Goal: Task Accomplishment & Management: Manage account settings

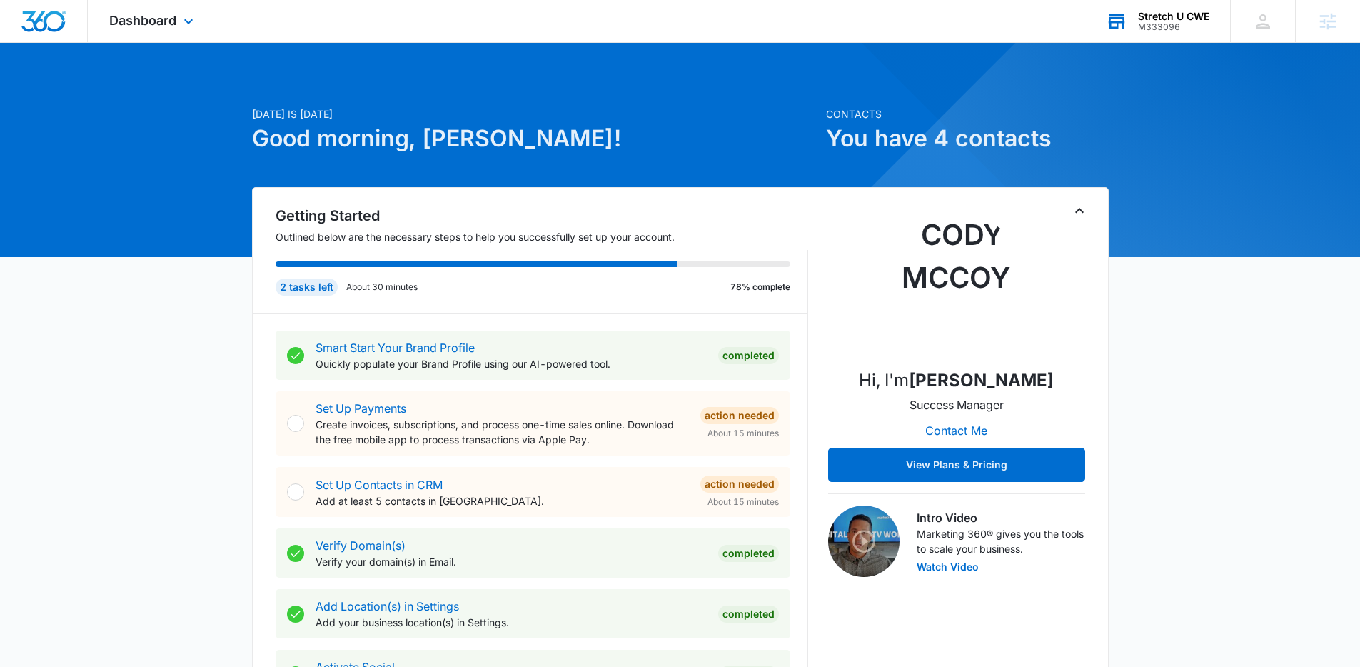
drag, startPoint x: 1119, startPoint y: 34, endPoint x: 1129, endPoint y: 37, distance: 10.4
click at [1121, 34] on div "Stretch U CWE M333096 Your Accounts View All" at bounding box center [1157, 21] width 146 height 42
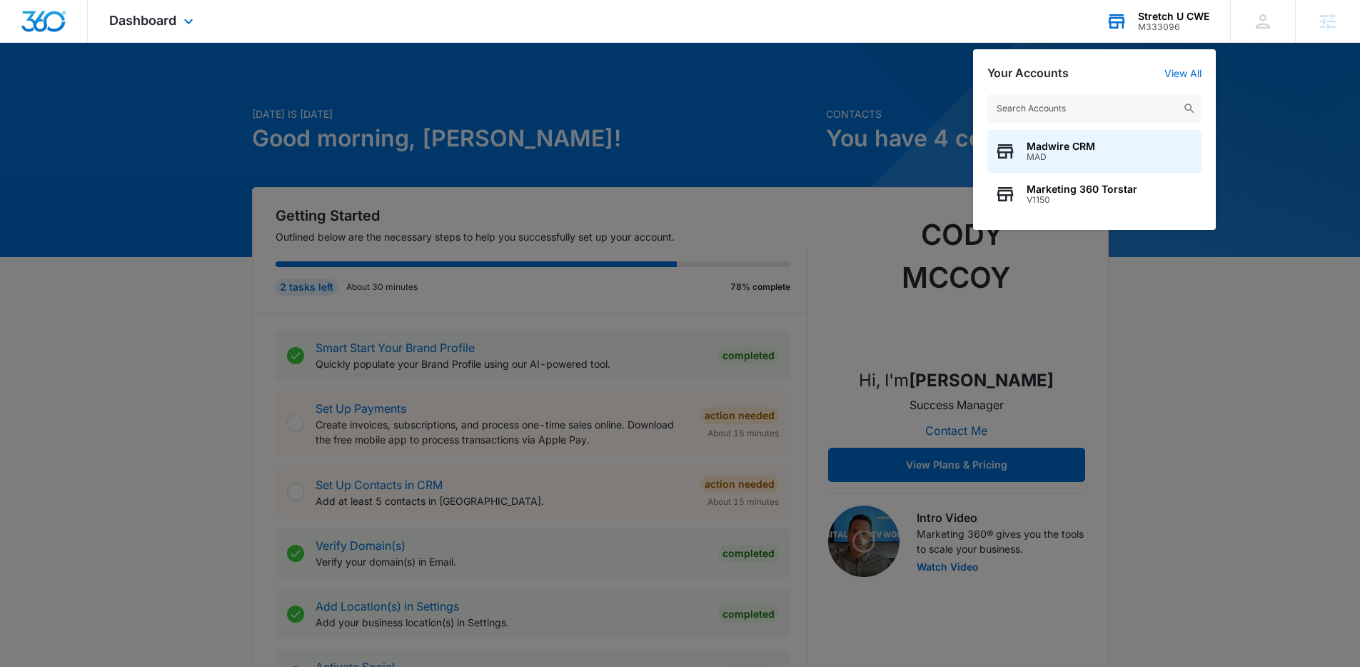
click at [1107, 103] on input "text" at bounding box center [1094, 108] width 214 height 29
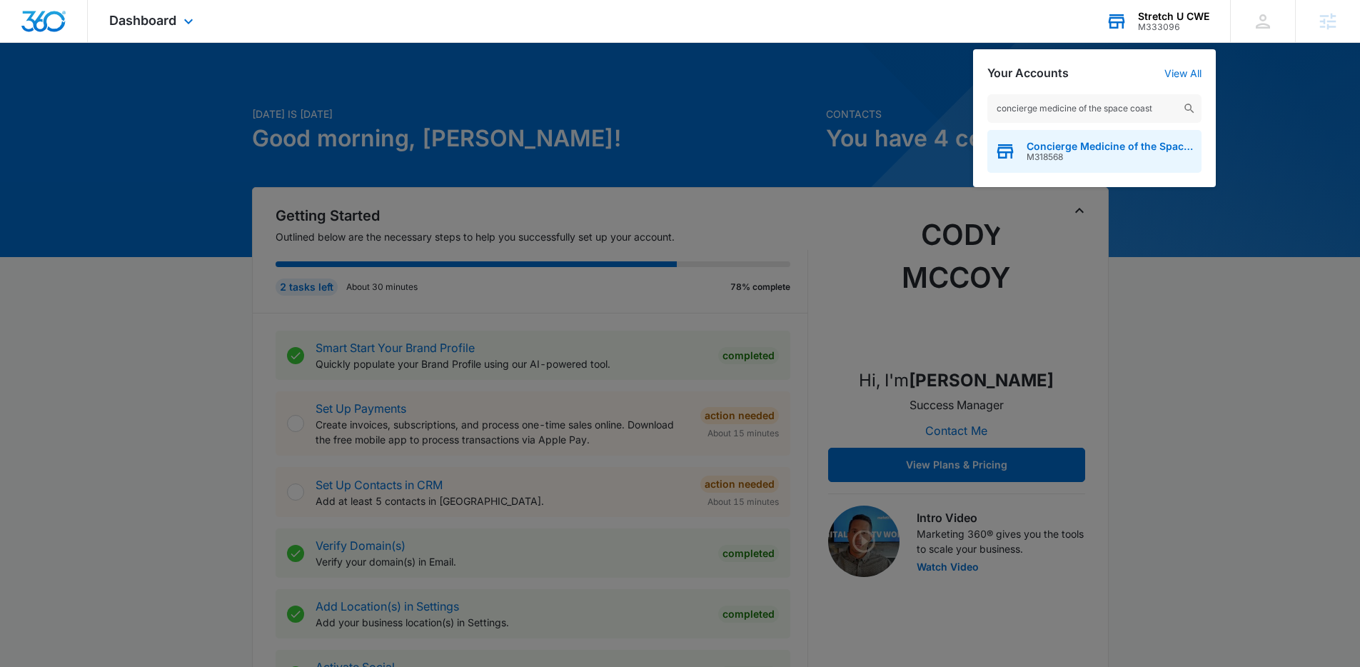
type input "concierge medicine of the space coast"
click at [1095, 143] on span "Concierge Medicine of the Space Coast" at bounding box center [1111, 146] width 168 height 11
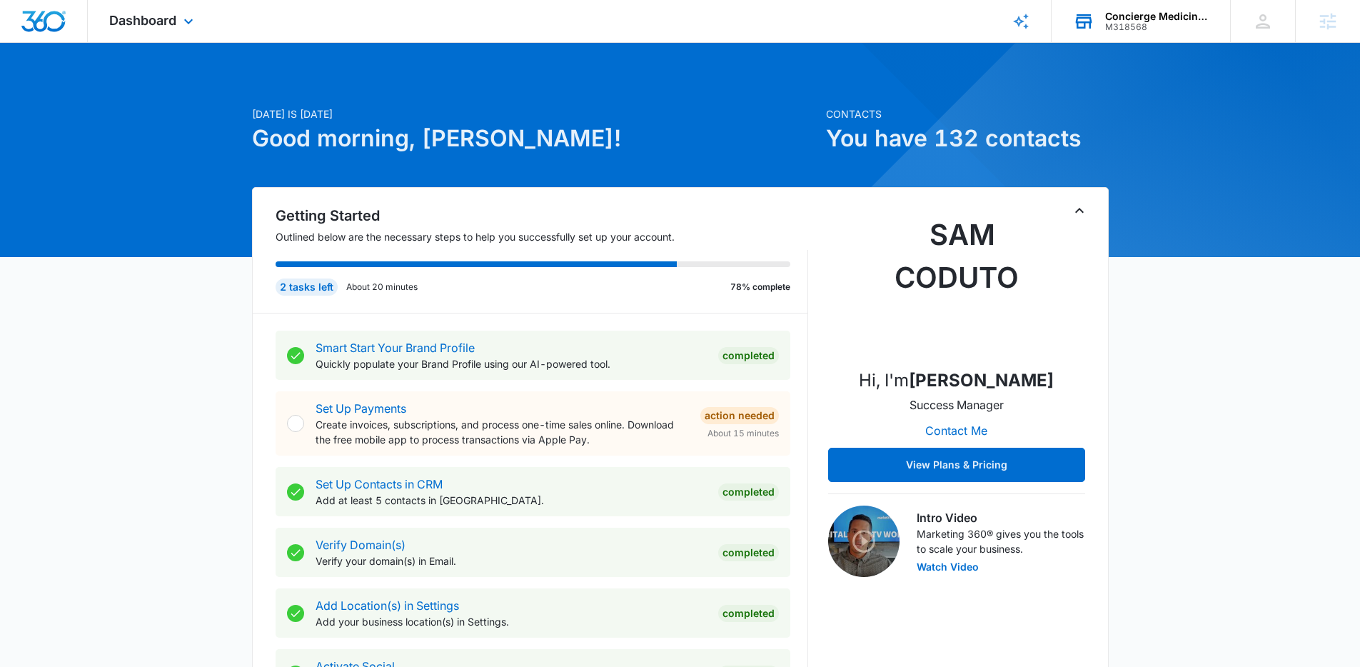
click at [176, 28] on div "Dashboard Apps Reputation Websites Forms CRM Email Social POS Content Ads Intel…" at bounding box center [153, 21] width 131 height 42
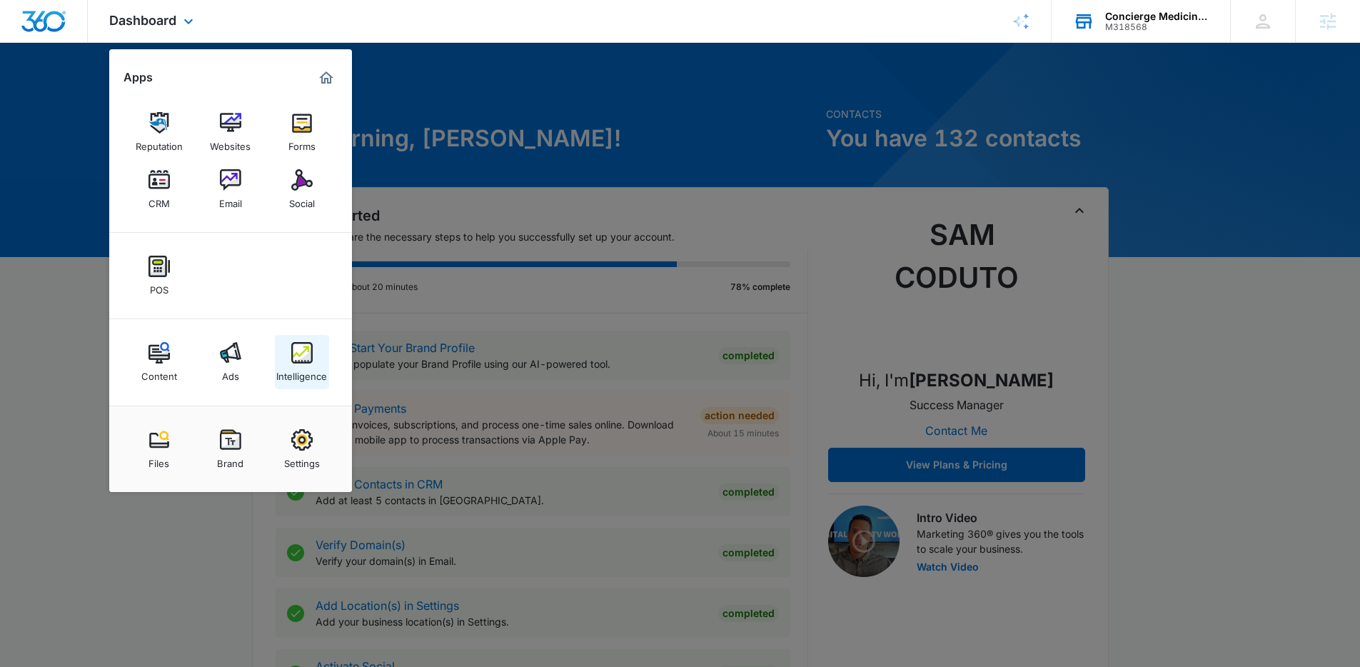
click at [315, 361] on link "Intelligence" at bounding box center [302, 362] width 54 height 54
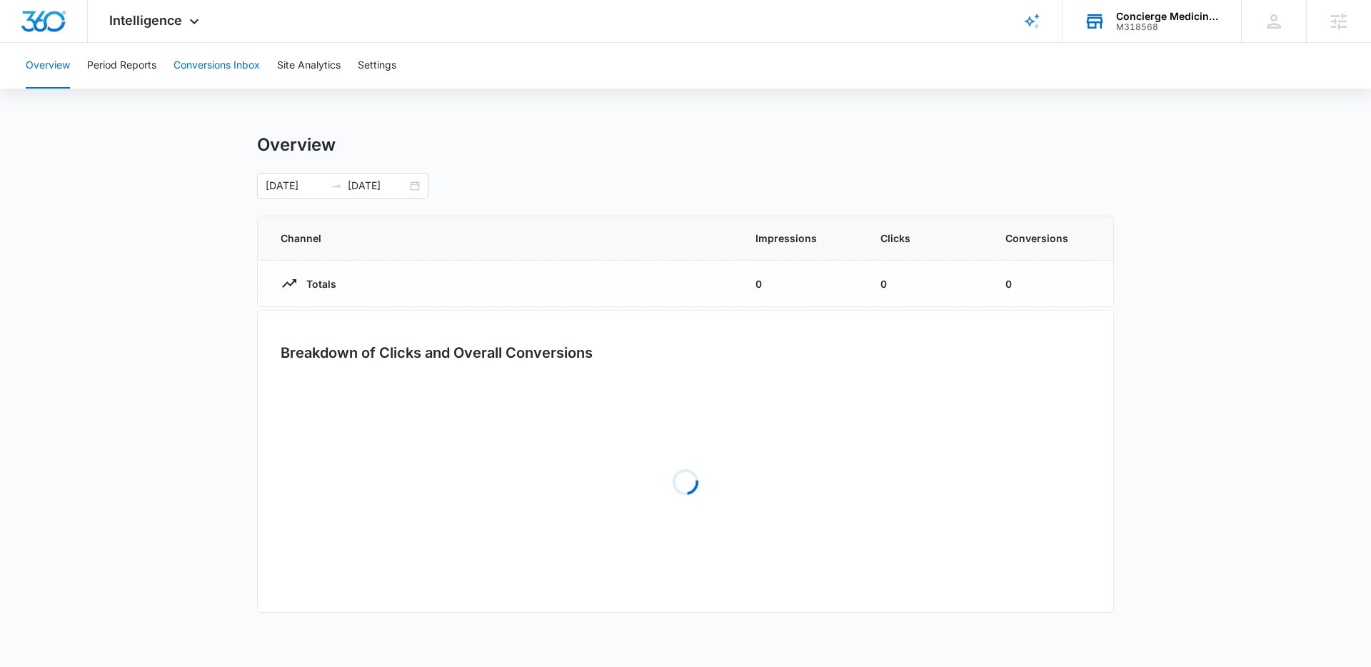
click at [203, 81] on button "Conversions Inbox" at bounding box center [216, 66] width 86 height 46
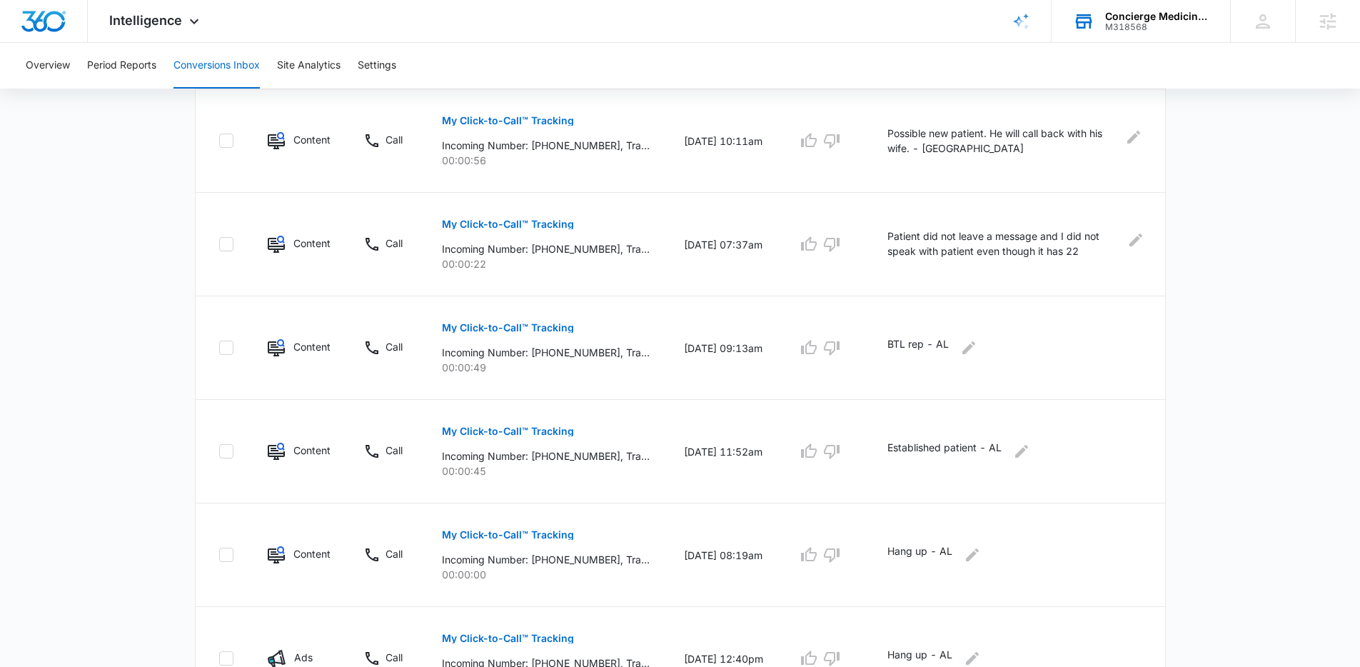
scroll to position [862, 0]
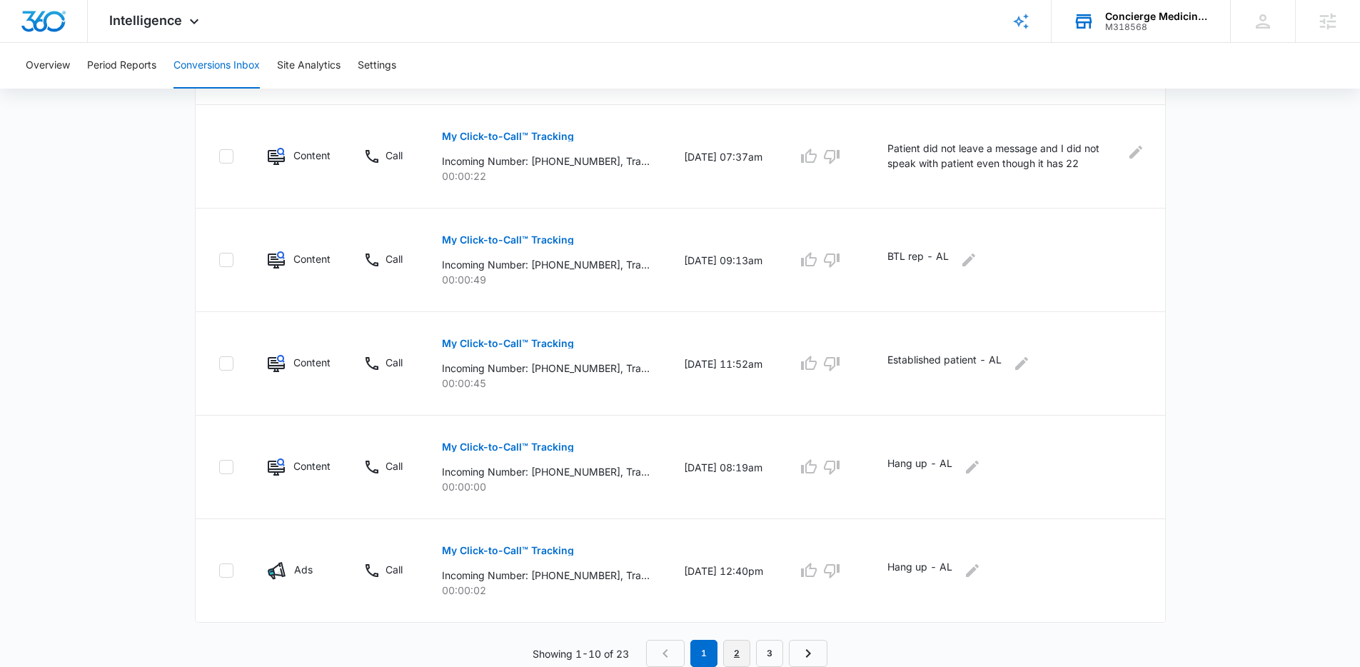
click at [739, 657] on link "2" at bounding box center [736, 653] width 27 height 27
click at [780, 646] on link "3" at bounding box center [773, 653] width 27 height 27
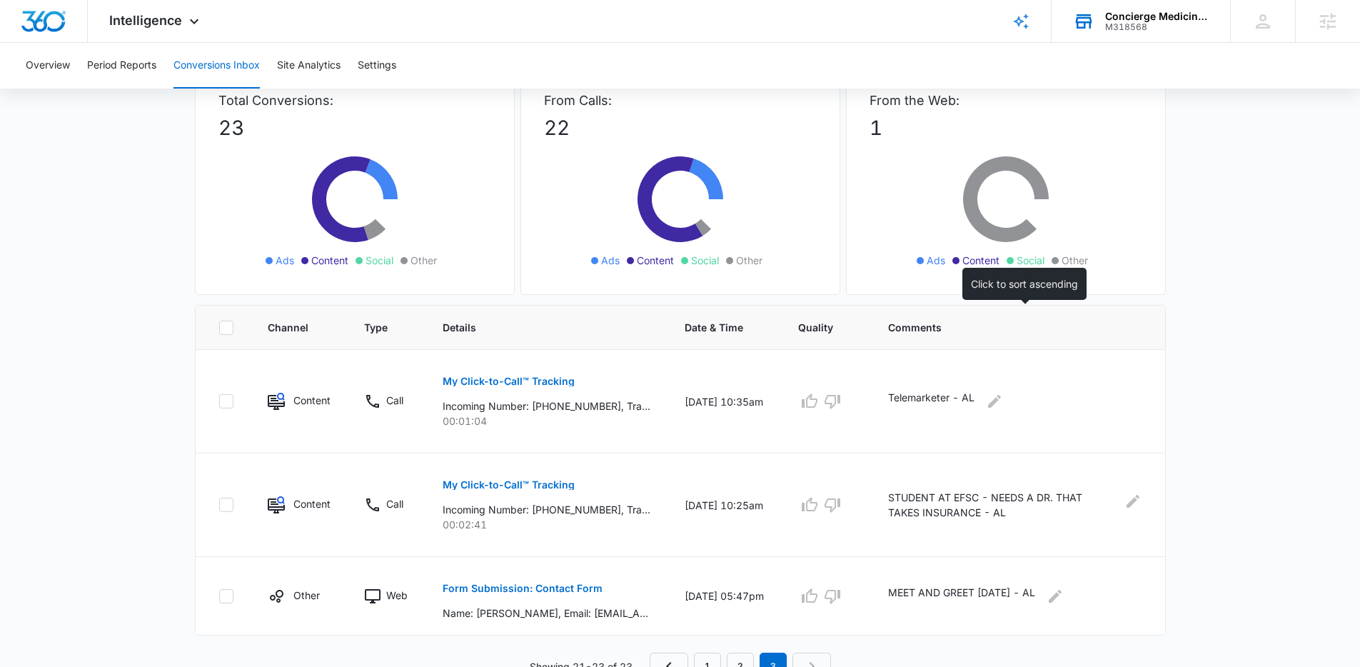
scroll to position [113, 0]
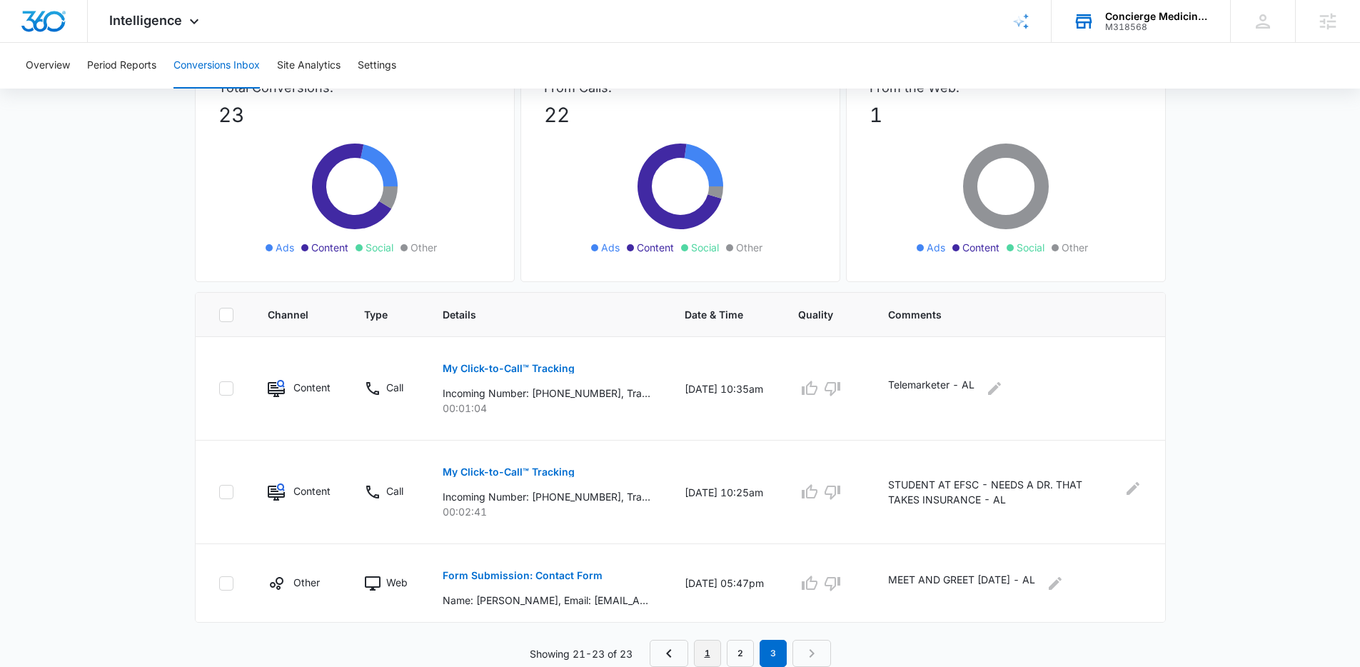
click at [715, 648] on link "1" at bounding box center [707, 653] width 27 height 27
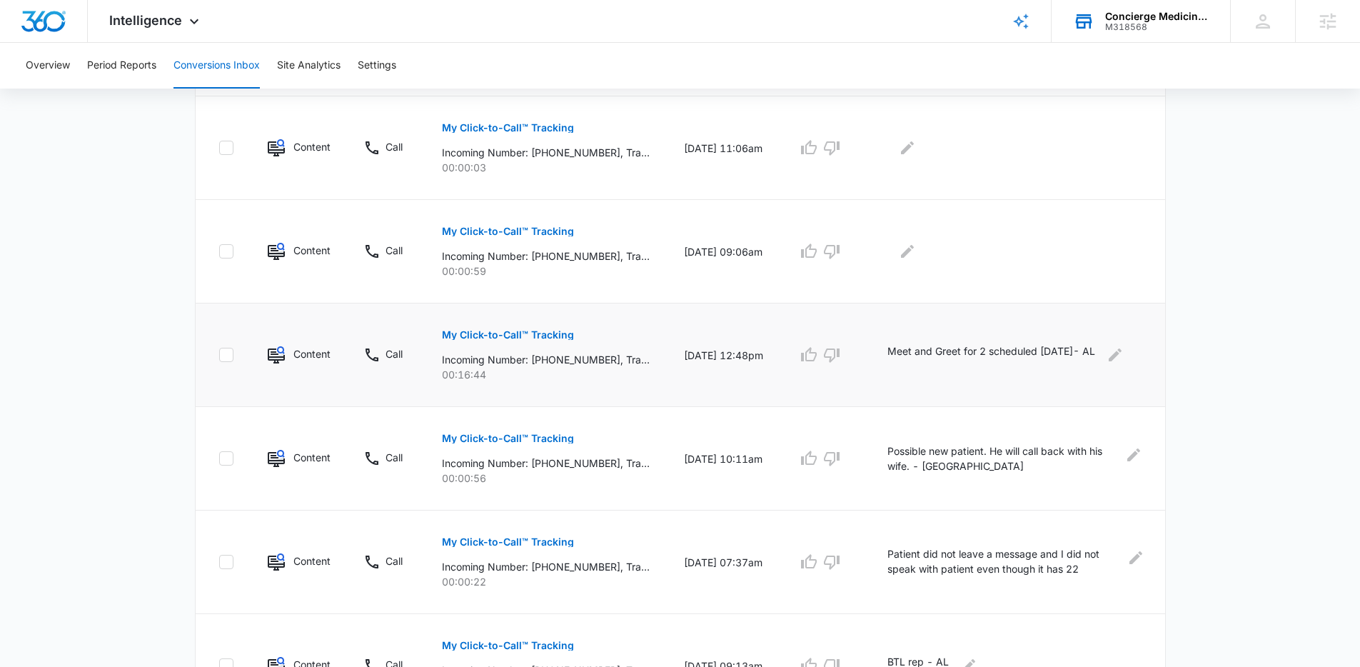
scroll to position [460, 0]
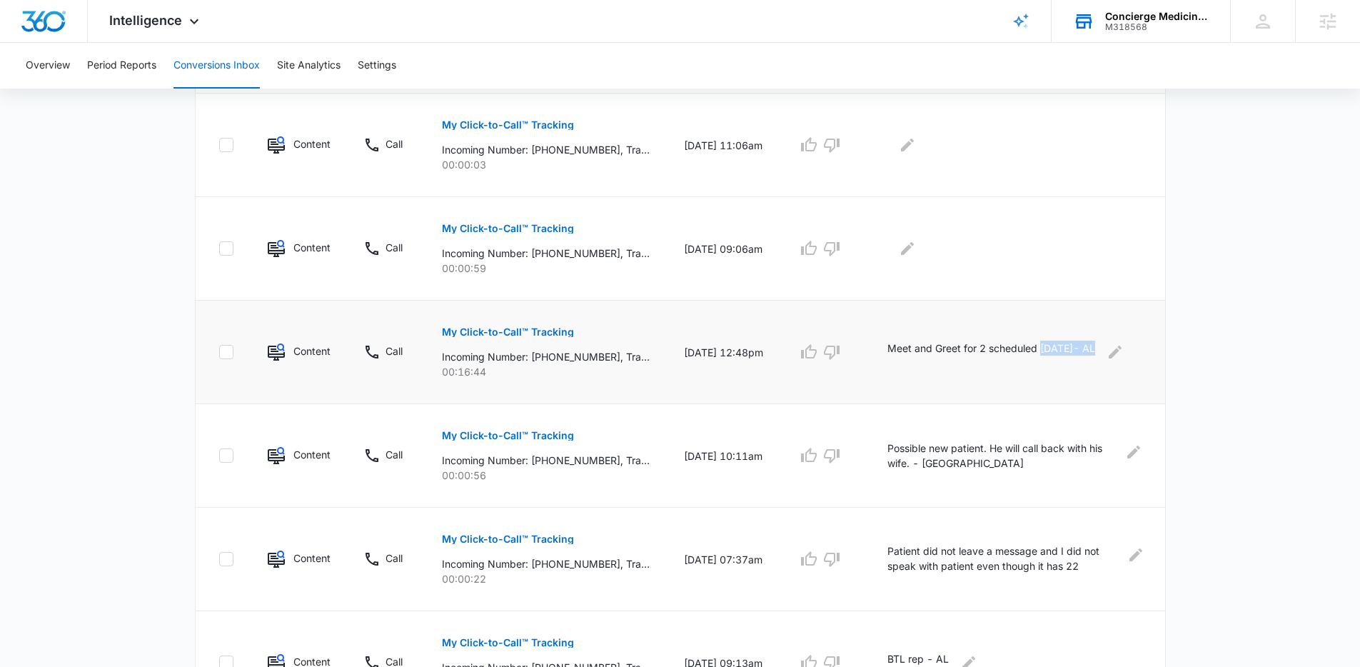
drag, startPoint x: 1048, startPoint y: 347, endPoint x: 1112, endPoint y: 344, distance: 64.3
click at [1112, 344] on div "Meet and Greet for 2 scheduled 1/30/2026- AL" at bounding box center [1014, 352] width 254 height 23
click at [1071, 372] on td "Meet and Greet for 2 scheduled 1/30/2026- AL" at bounding box center [1017, 353] width 294 height 104
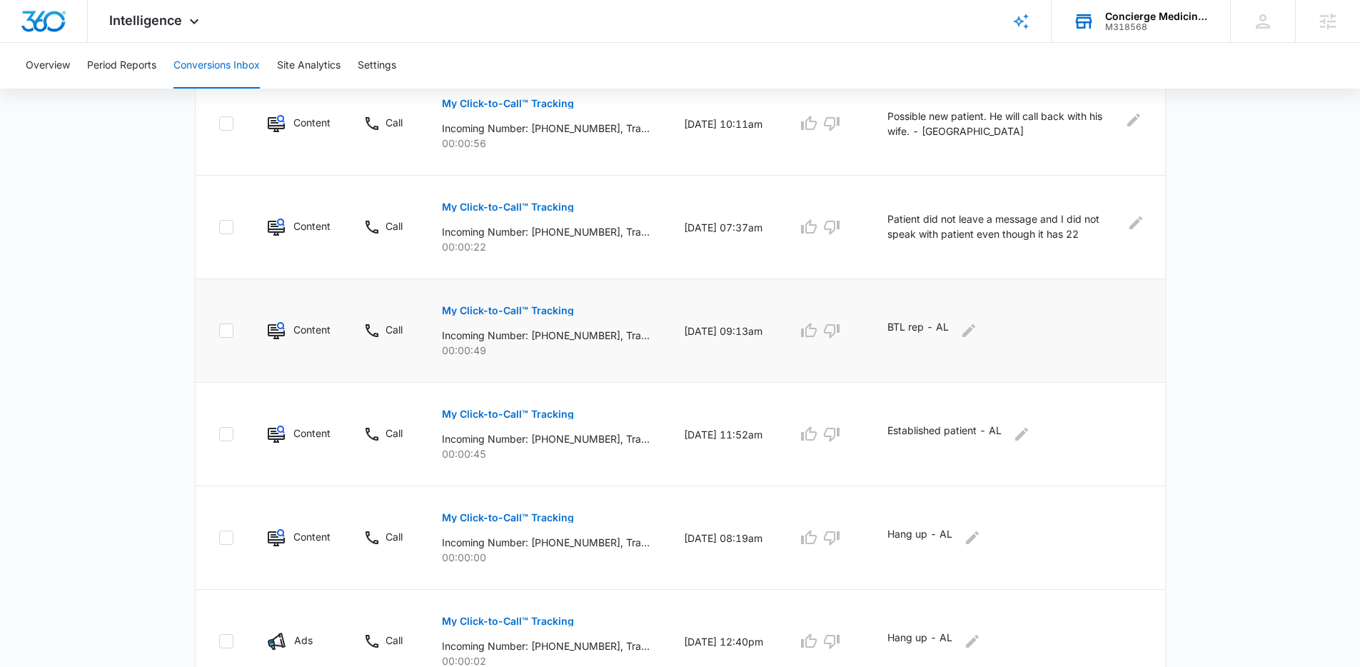
scroll to position [814, 0]
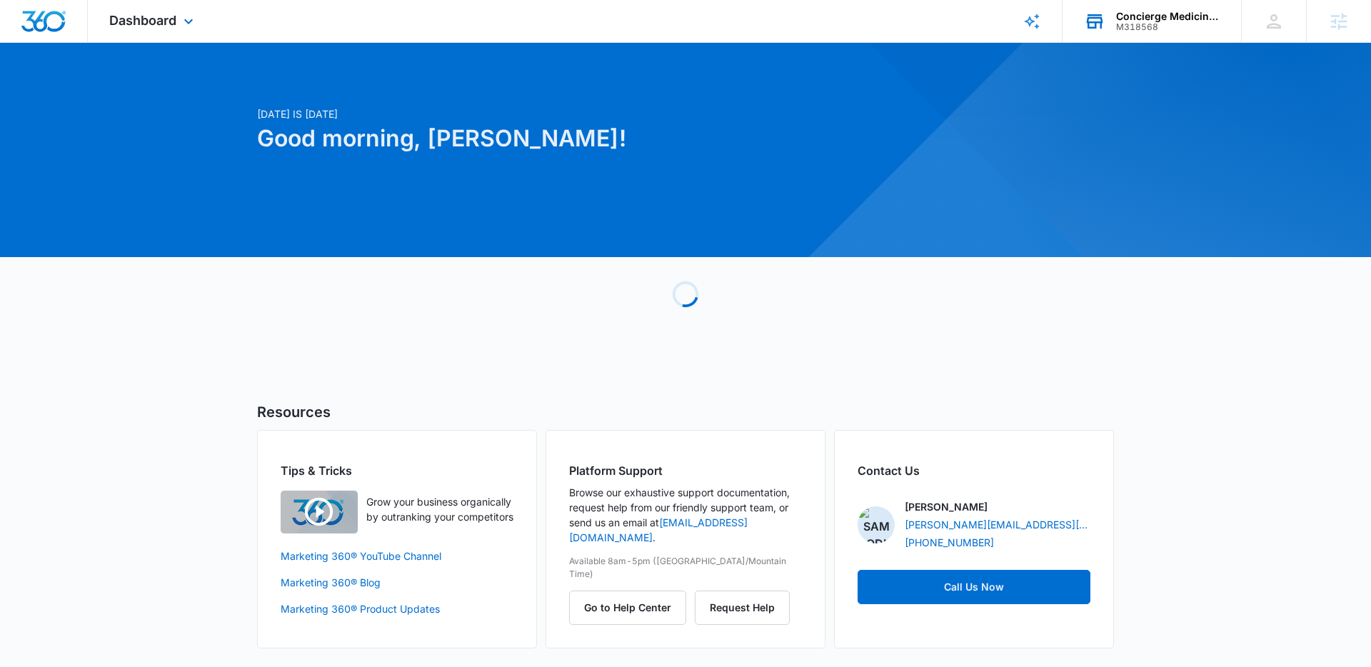
click at [1174, 1] on div "Concierge Medicine of the Space Coast M318568 Your Accounts View All" at bounding box center [1151, 21] width 178 height 42
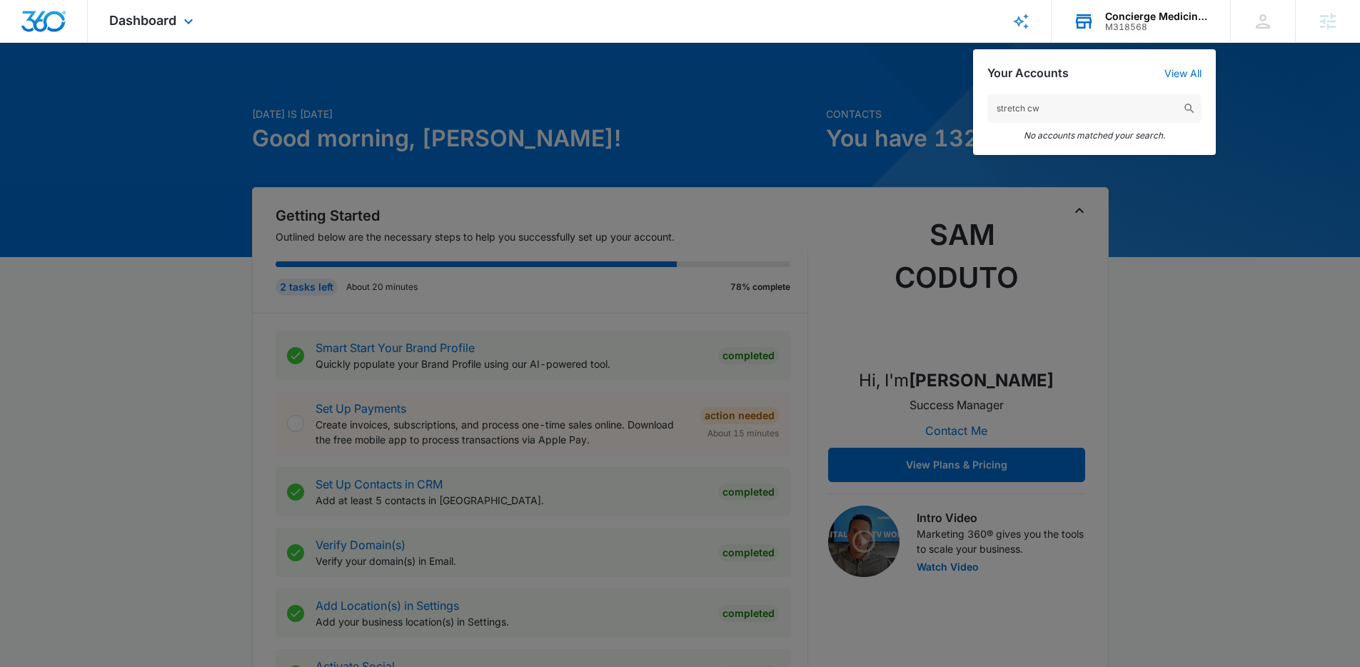
click at [1024, 108] on input "stretch cw" at bounding box center [1094, 108] width 214 height 29
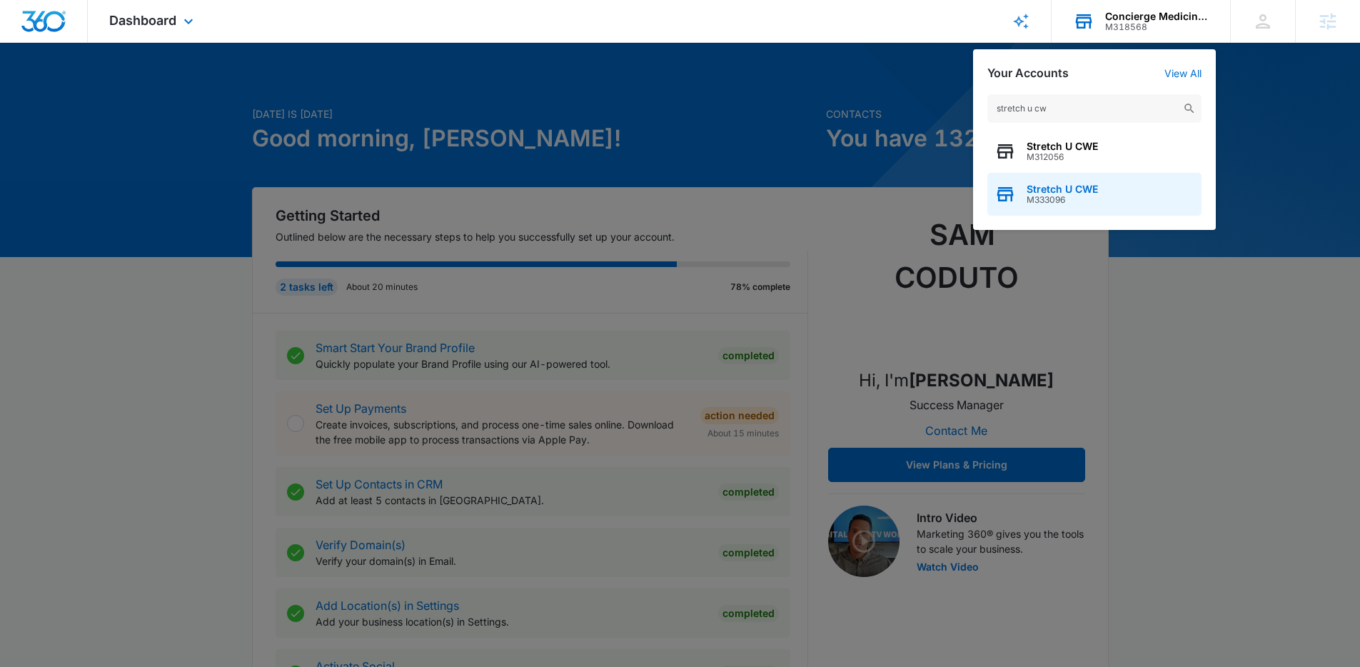
type input "stretch u cw"
click at [1067, 186] on span "Stretch U CWE" at bounding box center [1062, 188] width 71 height 11
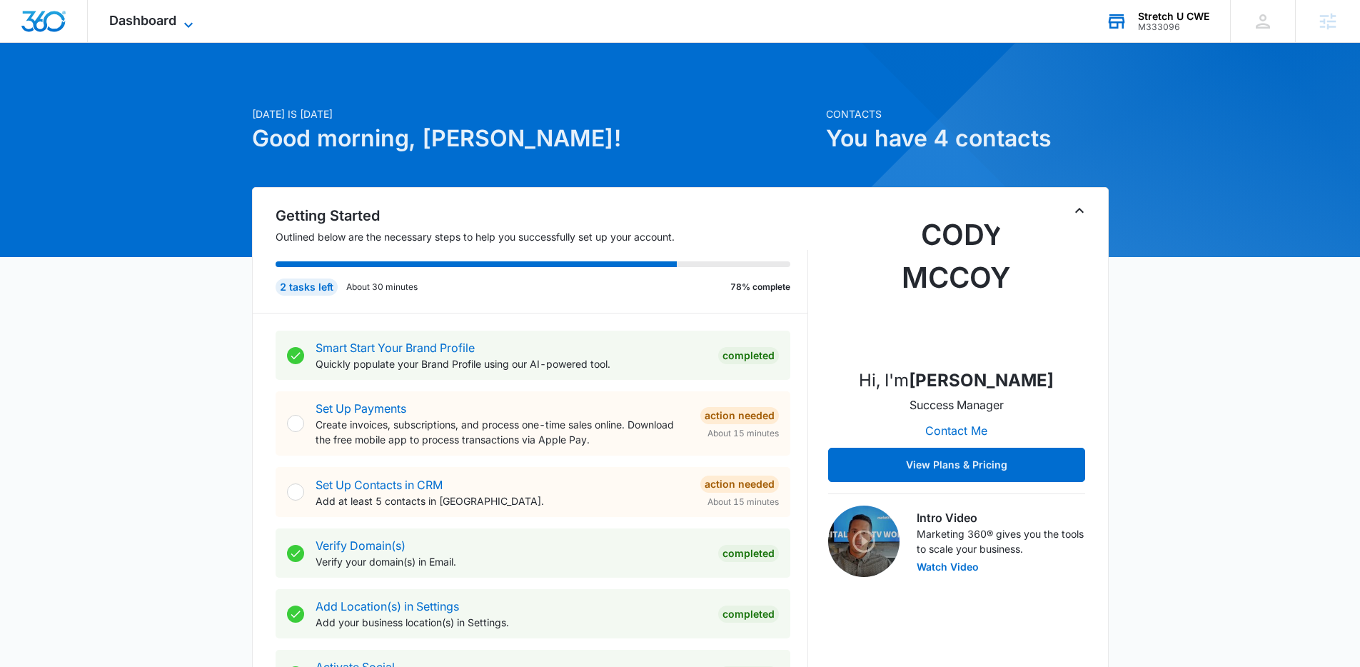
click at [135, 24] on span "Dashboard" at bounding box center [142, 20] width 67 height 15
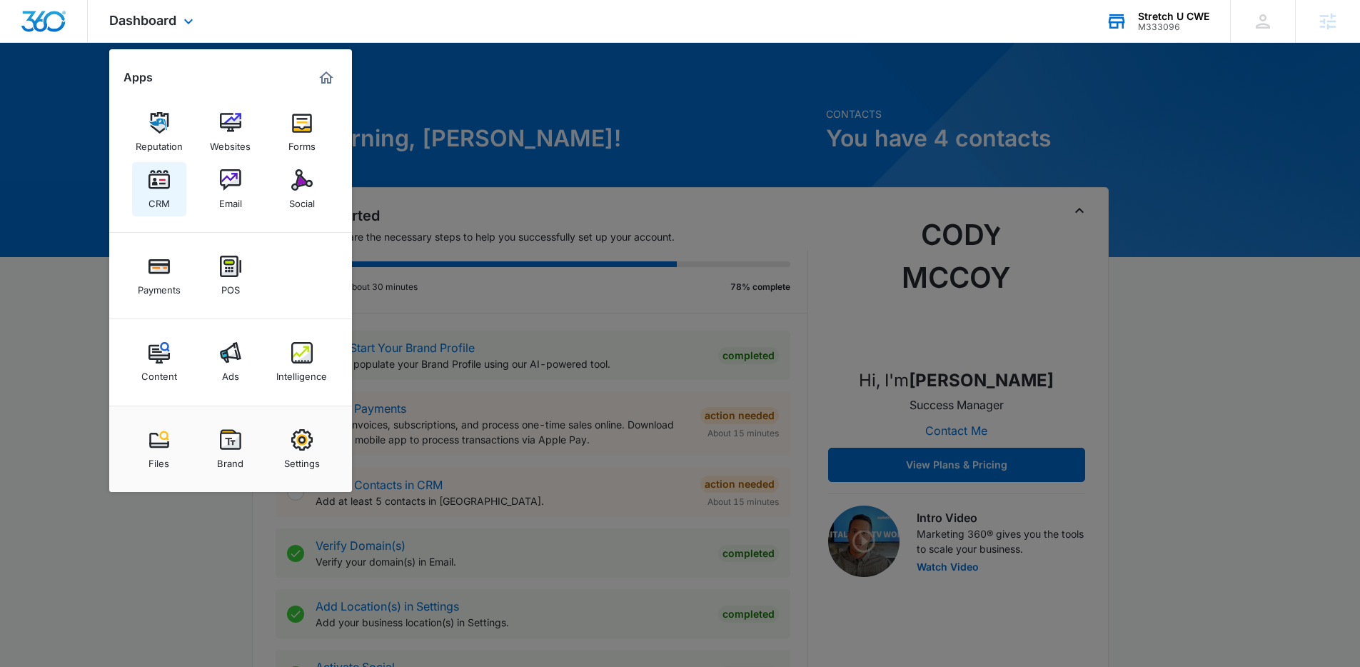
click at [147, 208] on link "CRM" at bounding box center [159, 189] width 54 height 54
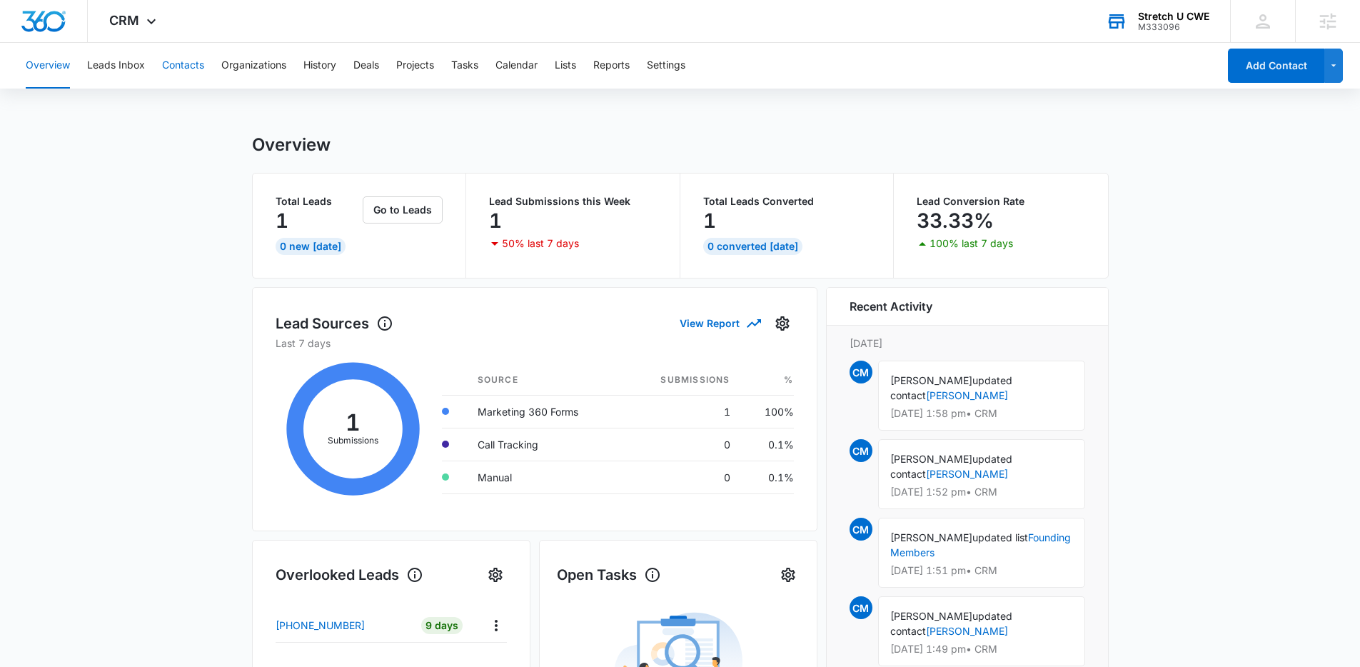
click at [175, 67] on button "Contacts" at bounding box center [183, 66] width 42 height 46
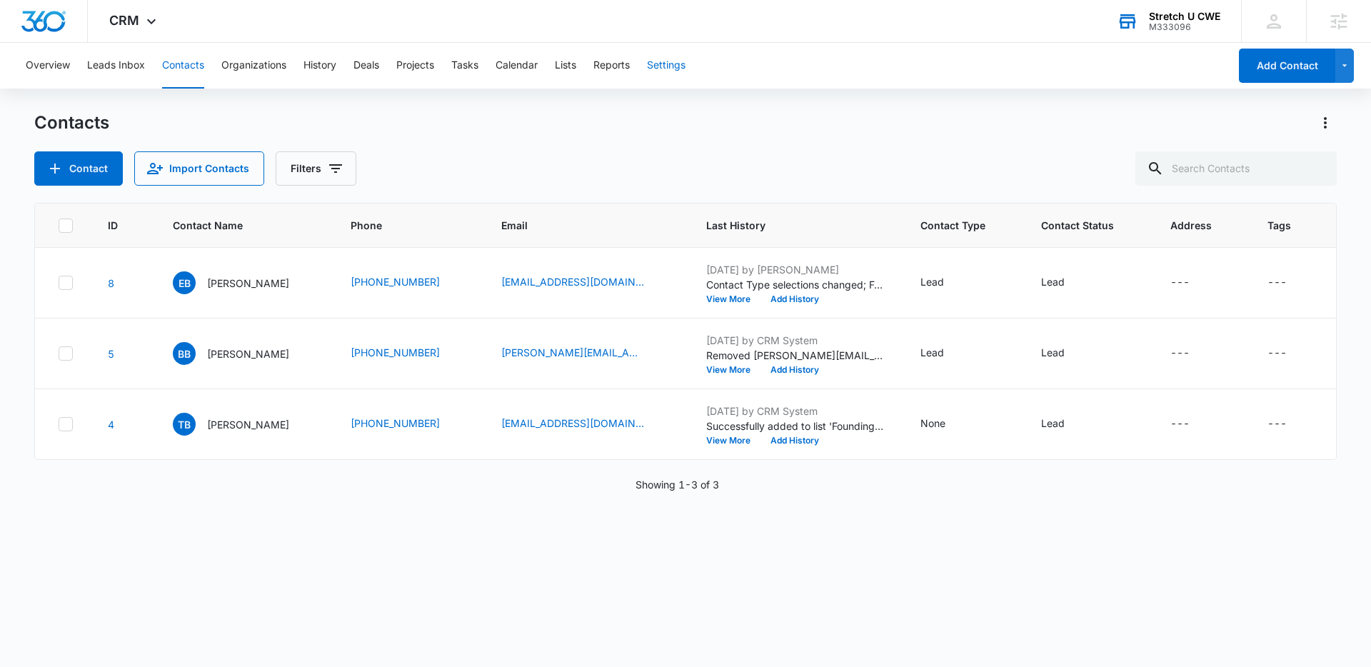
click at [660, 74] on button "Settings" at bounding box center [666, 66] width 39 height 46
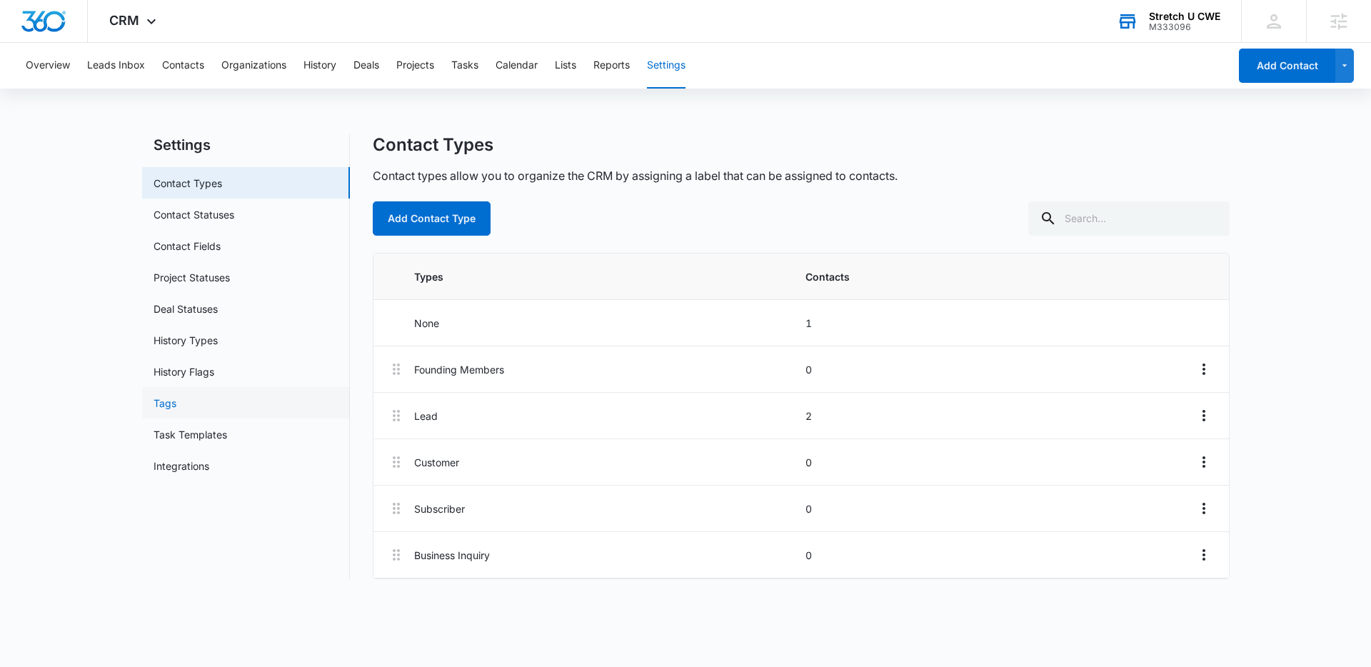
click at [176, 410] on link "Tags" at bounding box center [164, 402] width 23 height 15
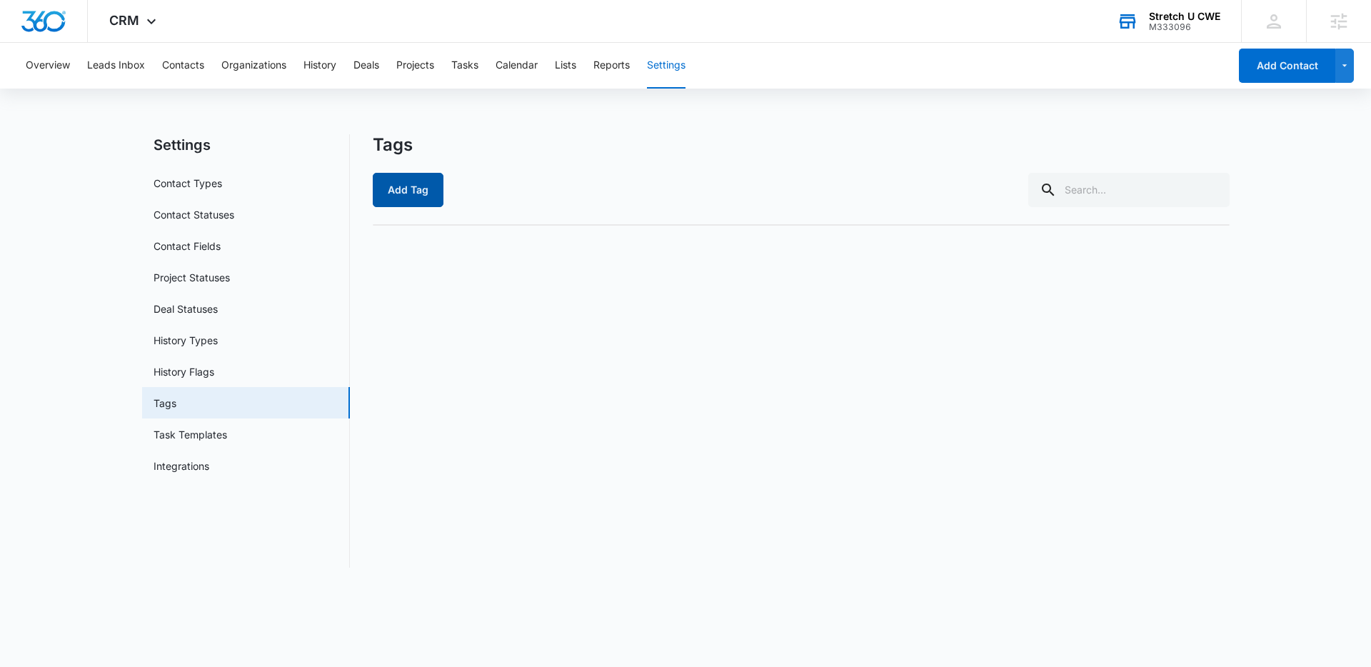
click at [410, 201] on button "Add Tag" at bounding box center [408, 190] width 71 height 34
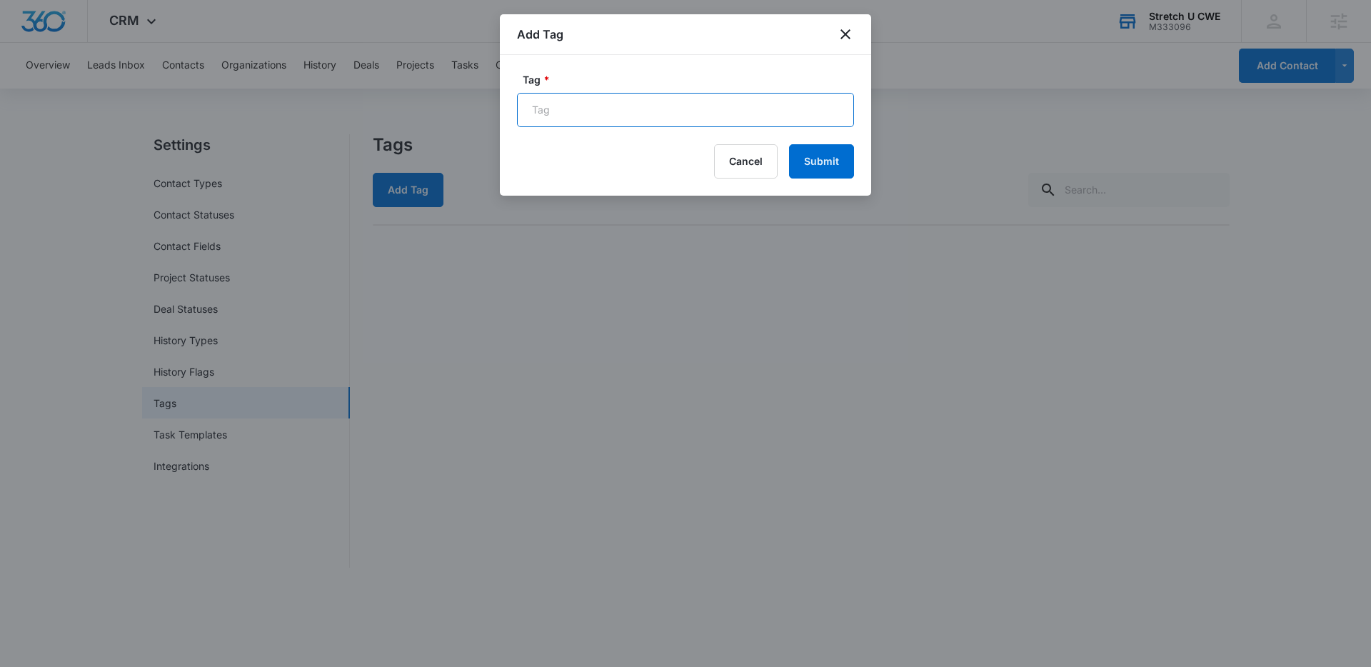
click at [627, 120] on input "Tag *" at bounding box center [685, 110] width 337 height 34
type input "Founding Member"
click at [821, 162] on button "Submit" at bounding box center [821, 161] width 65 height 34
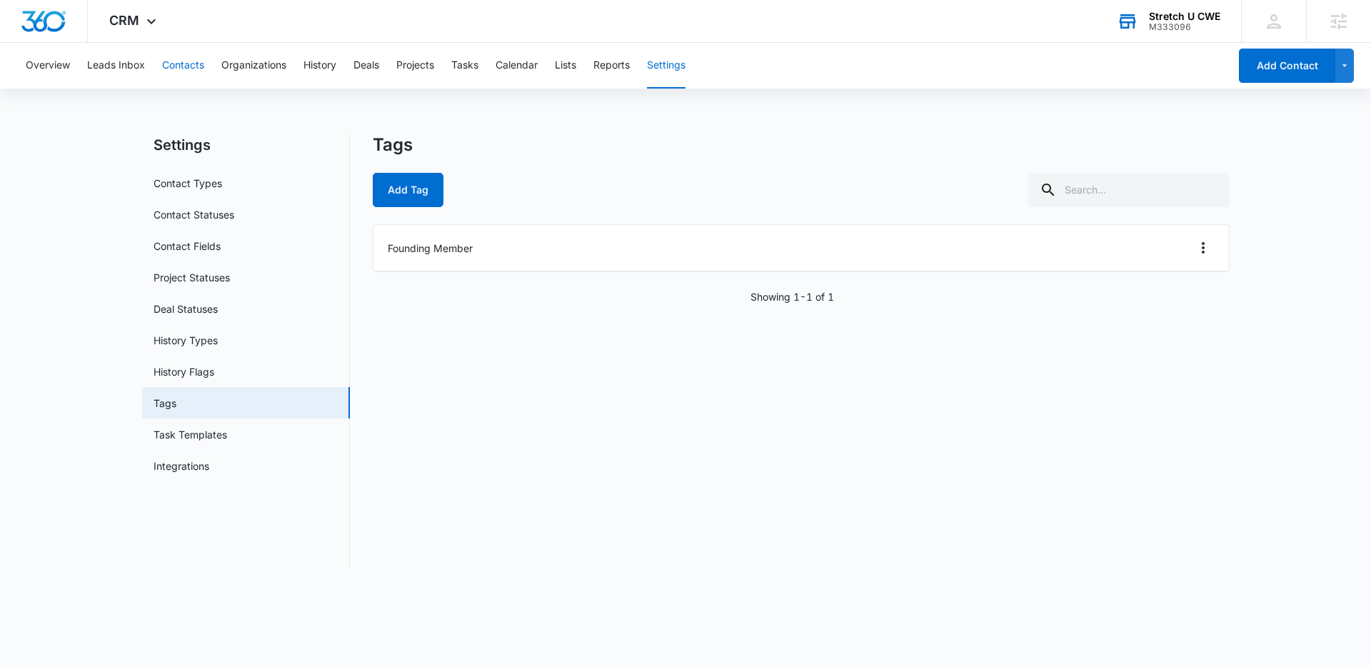
click at [169, 55] on button "Contacts" at bounding box center [183, 66] width 42 height 46
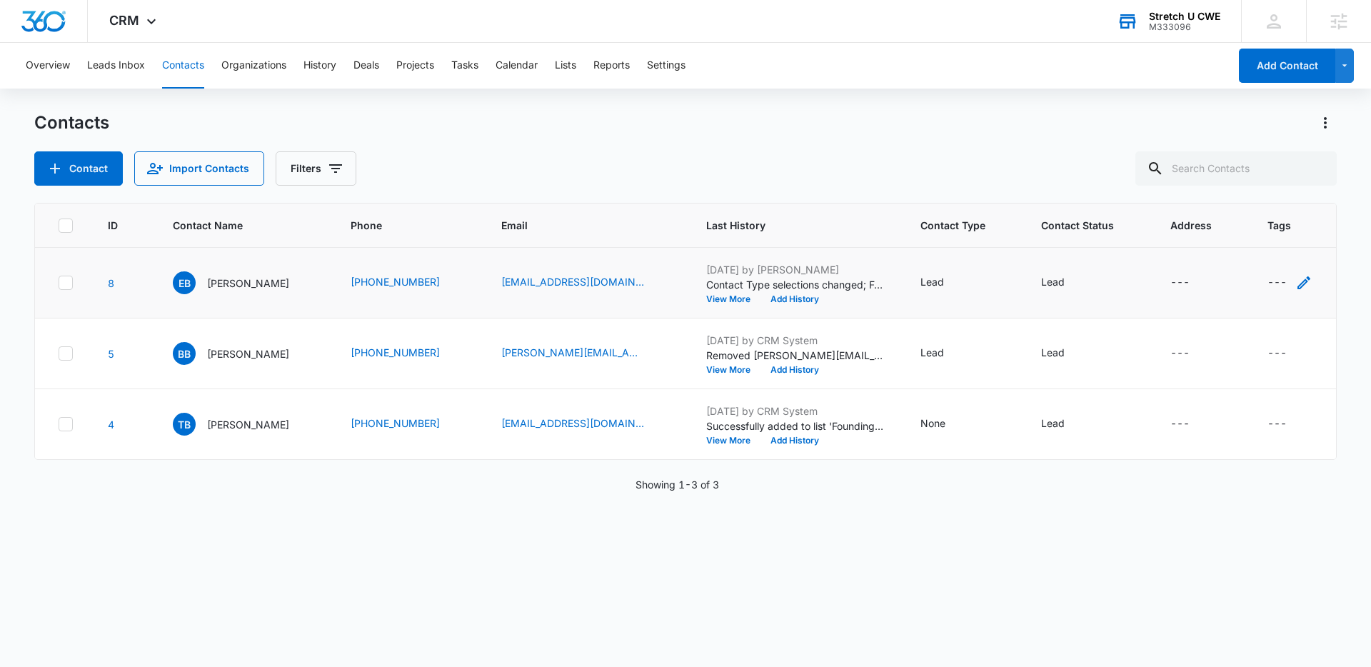
click at [1297, 287] on icon "Tags - - Select to Edit Field" at bounding box center [1303, 282] width 13 height 13
click at [1257, 190] on div at bounding box center [1249, 192] width 23 height 18
type input "fou"
click at [1050, 150] on div "Contacts Contact Import Contacts Filters" at bounding box center [685, 148] width 1302 height 74
click at [116, 11] on div "CRM Apps Reputation Websites Forms CRM Email Social Payments POS Content Ads In…" at bounding box center [135, 21] width 94 height 42
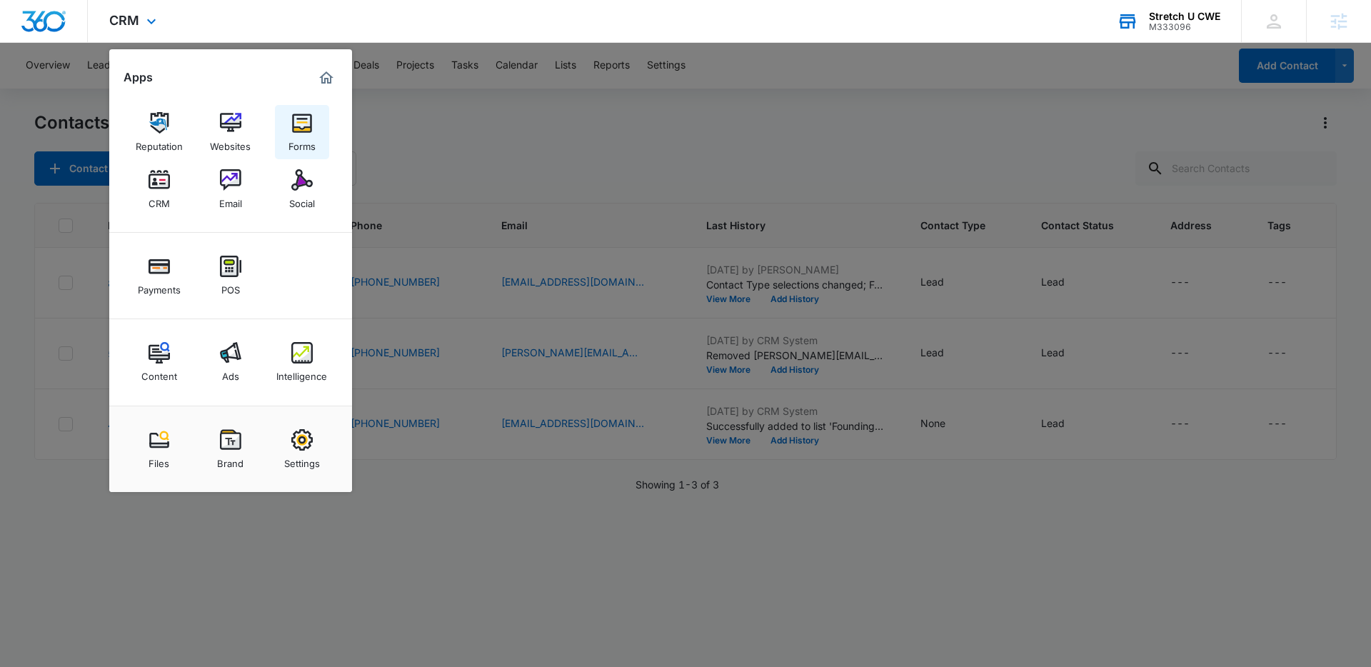
click at [293, 133] on div "Forms" at bounding box center [301, 142] width 27 height 19
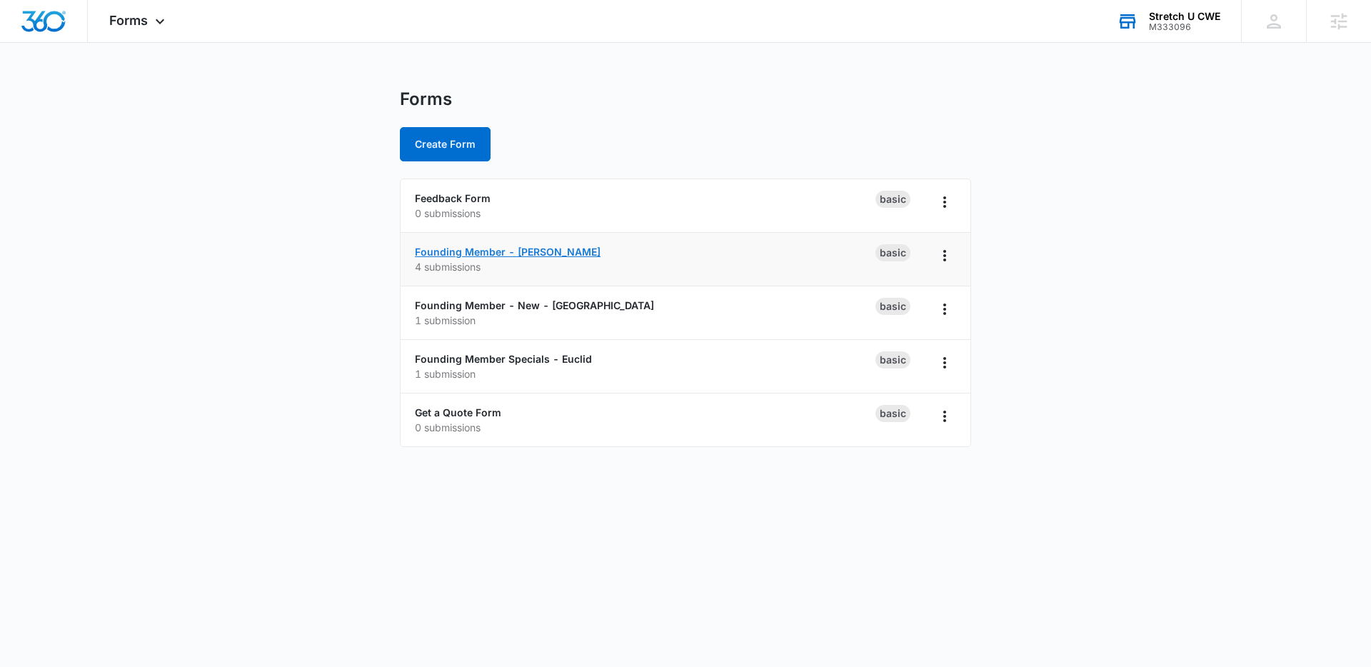
click at [436, 248] on link "Founding Member - Clayton" at bounding box center [508, 252] width 186 height 12
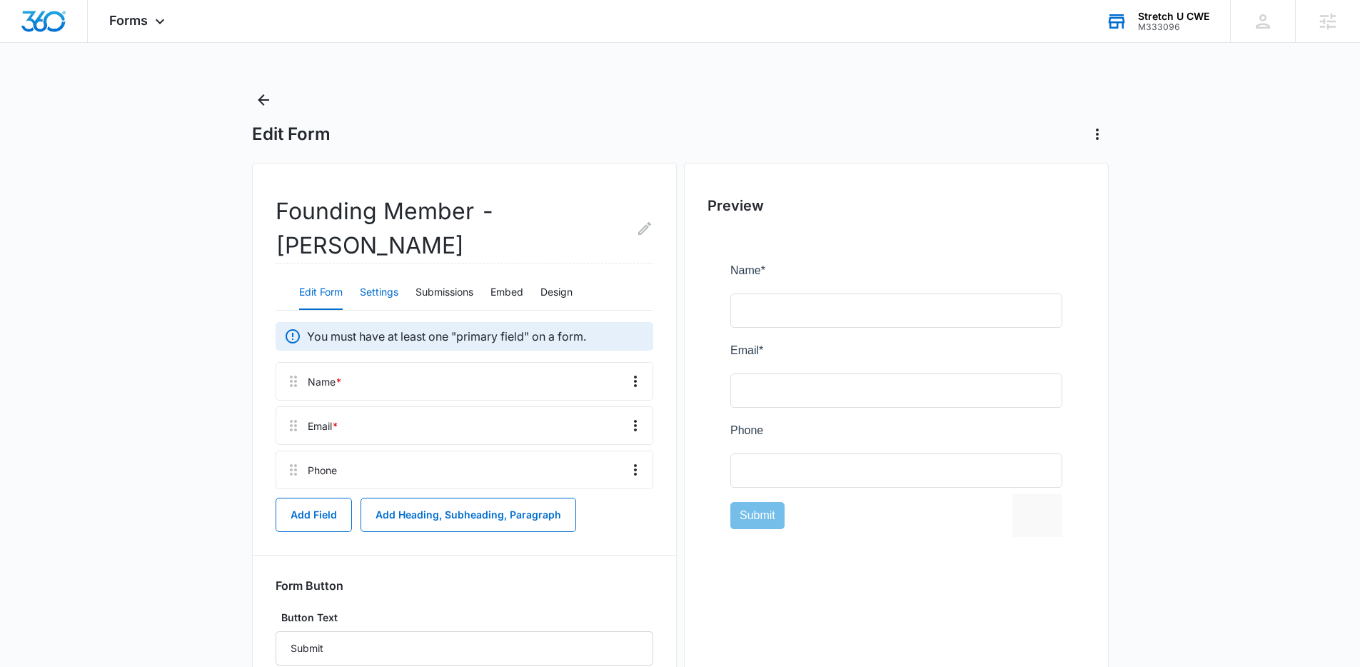
click at [373, 276] on button "Settings" at bounding box center [379, 293] width 39 height 34
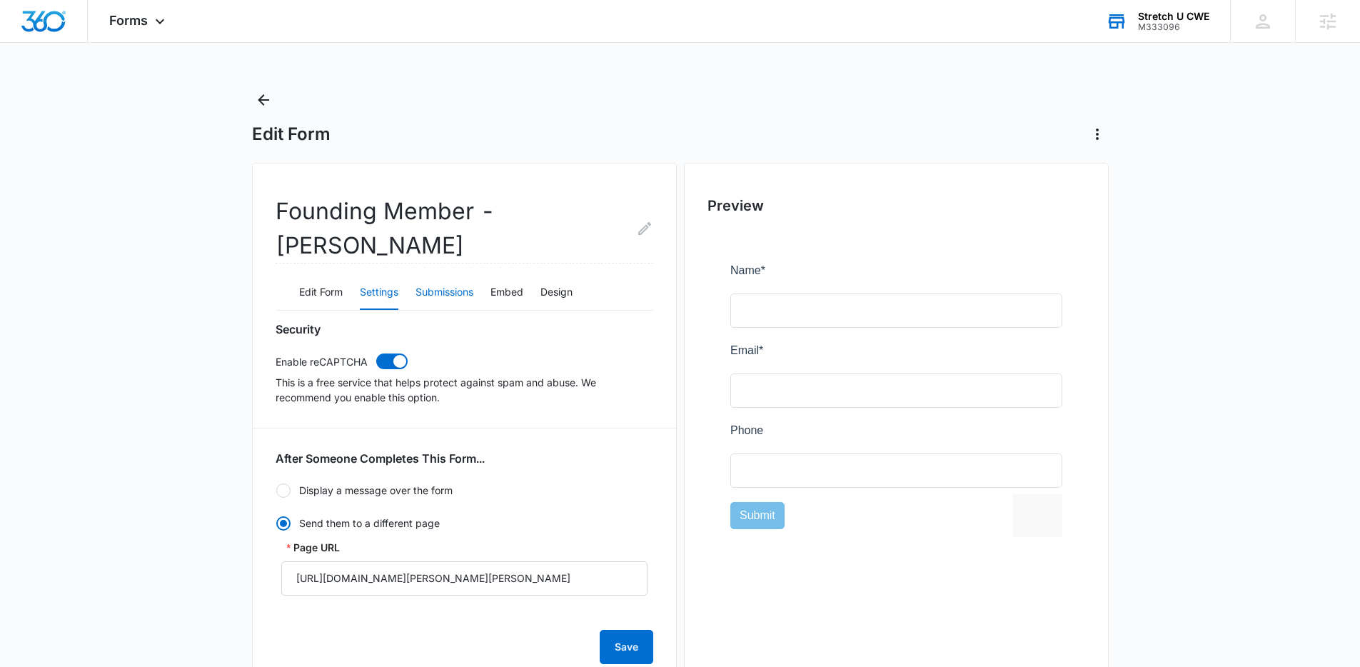
click at [439, 276] on button "Submissions" at bounding box center [444, 293] width 58 height 34
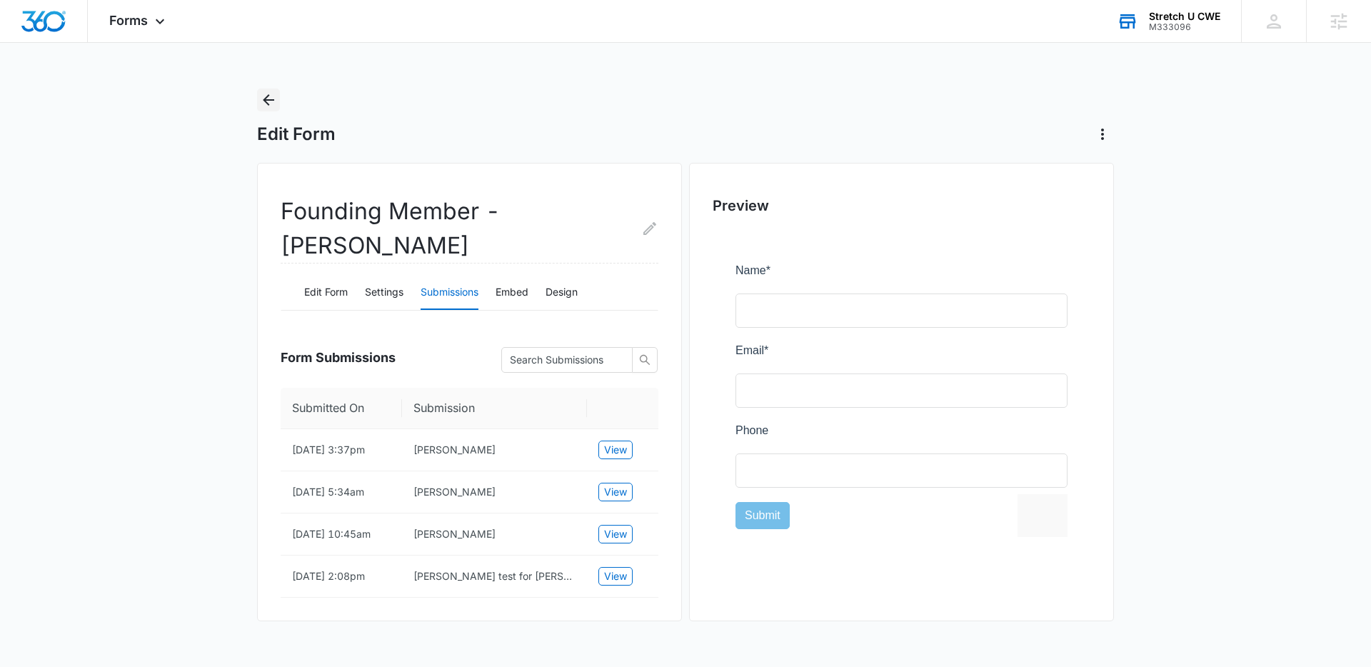
click at [270, 102] on icon "Back" at bounding box center [268, 99] width 17 height 17
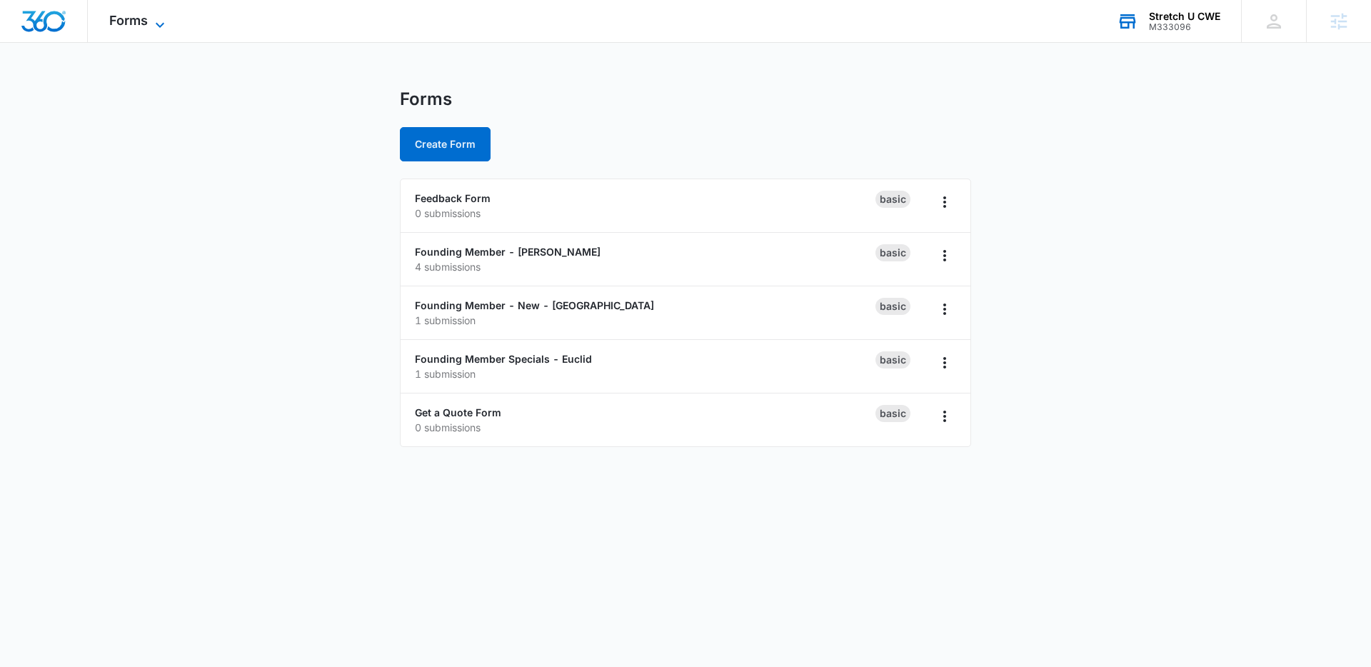
click at [156, 26] on icon at bounding box center [159, 24] width 17 height 17
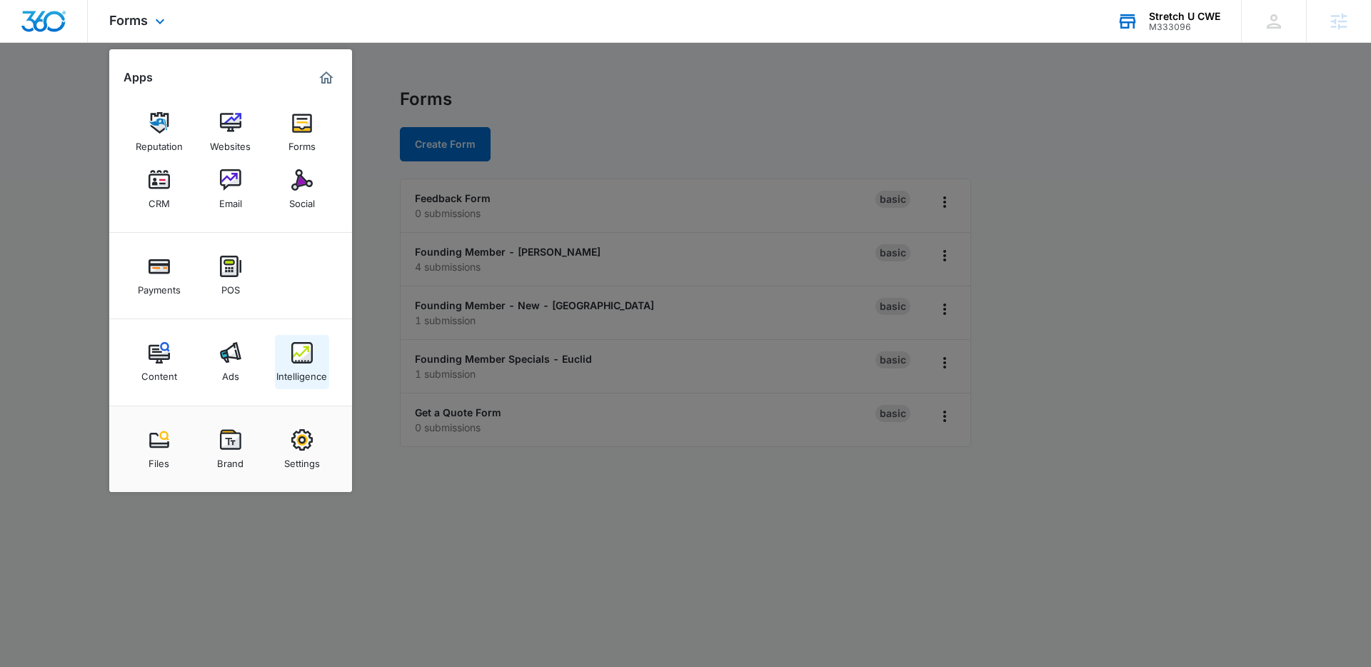
click at [316, 354] on link "Intelligence" at bounding box center [302, 362] width 54 height 54
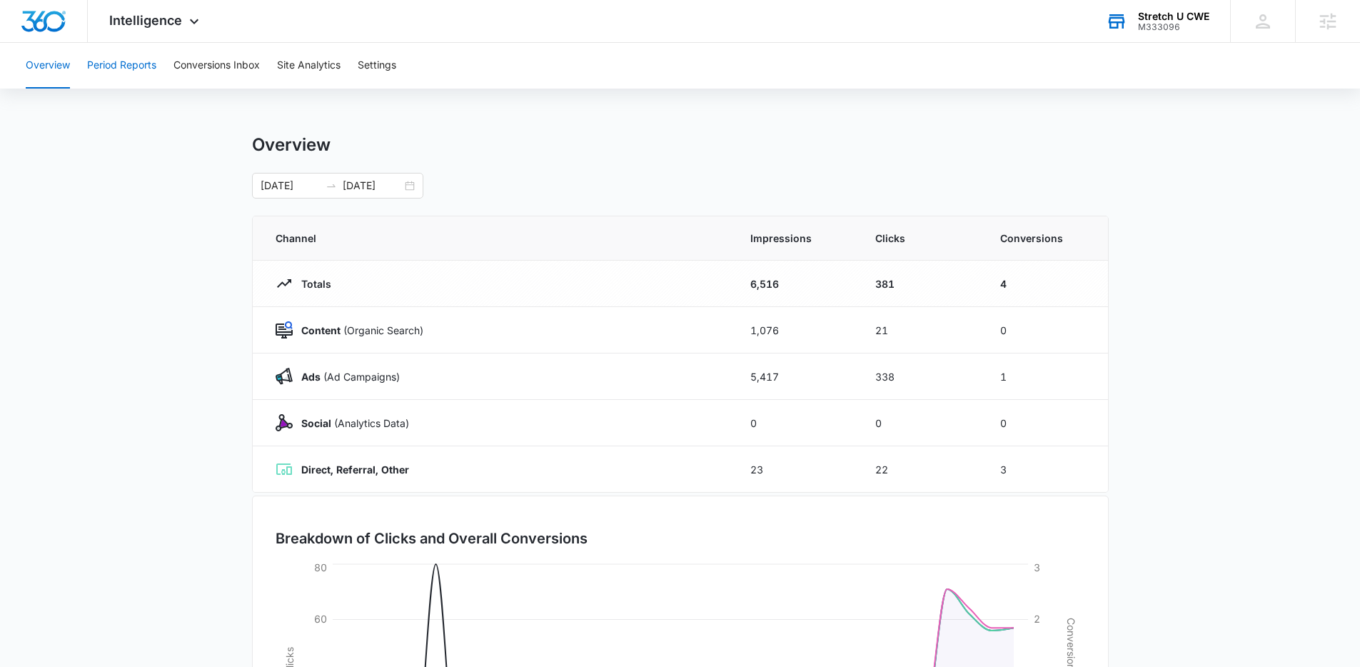
click at [131, 66] on button "Period Reports" at bounding box center [121, 66] width 69 height 46
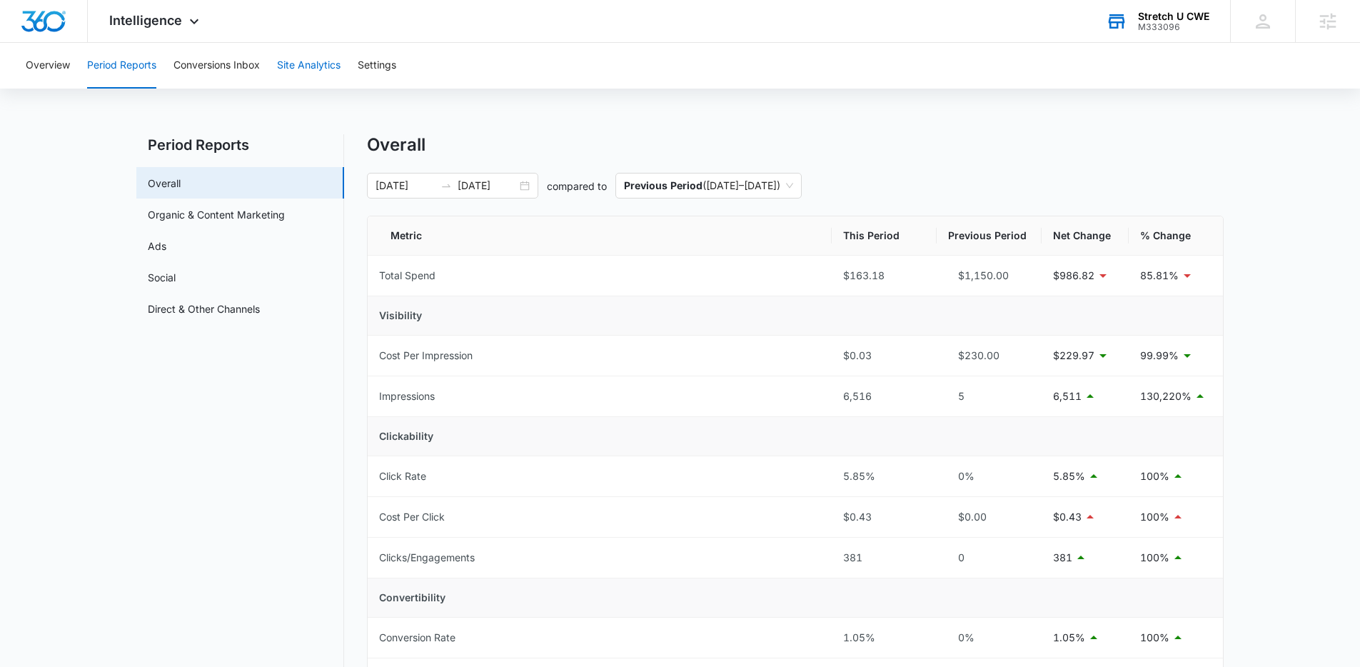
click at [331, 67] on button "Site Analytics" at bounding box center [309, 66] width 64 height 46
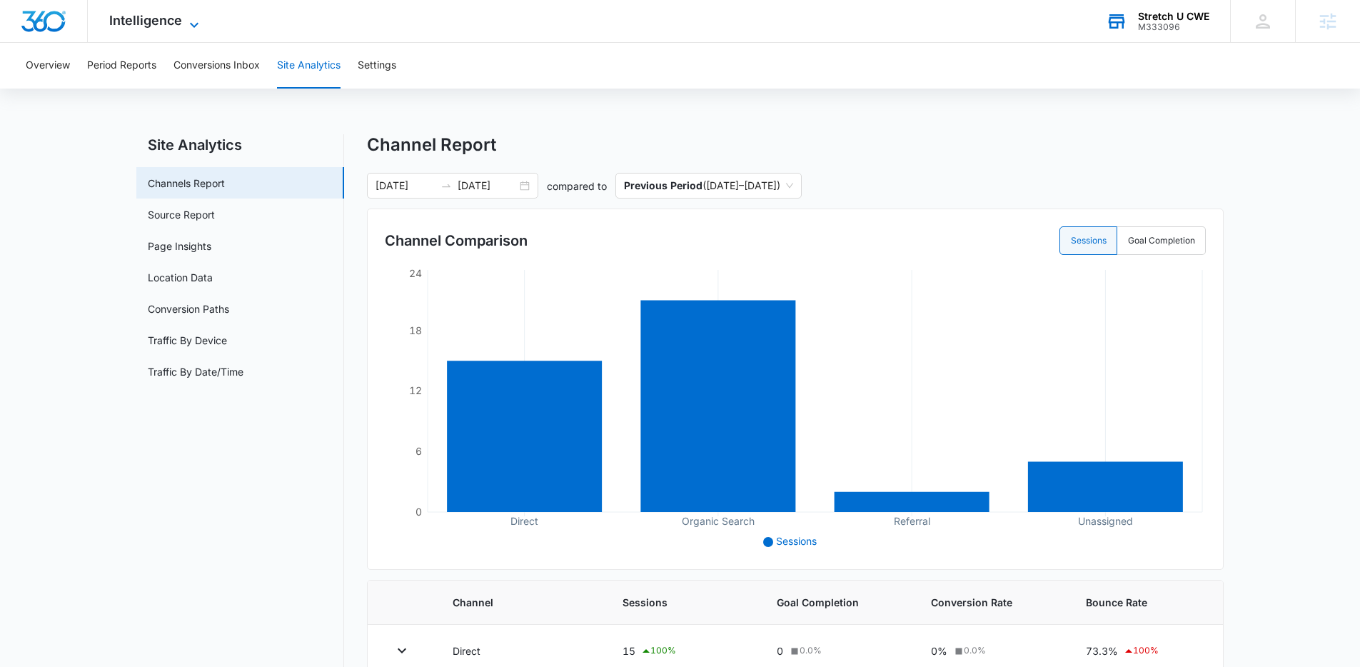
click at [198, 20] on icon at bounding box center [194, 24] width 17 height 17
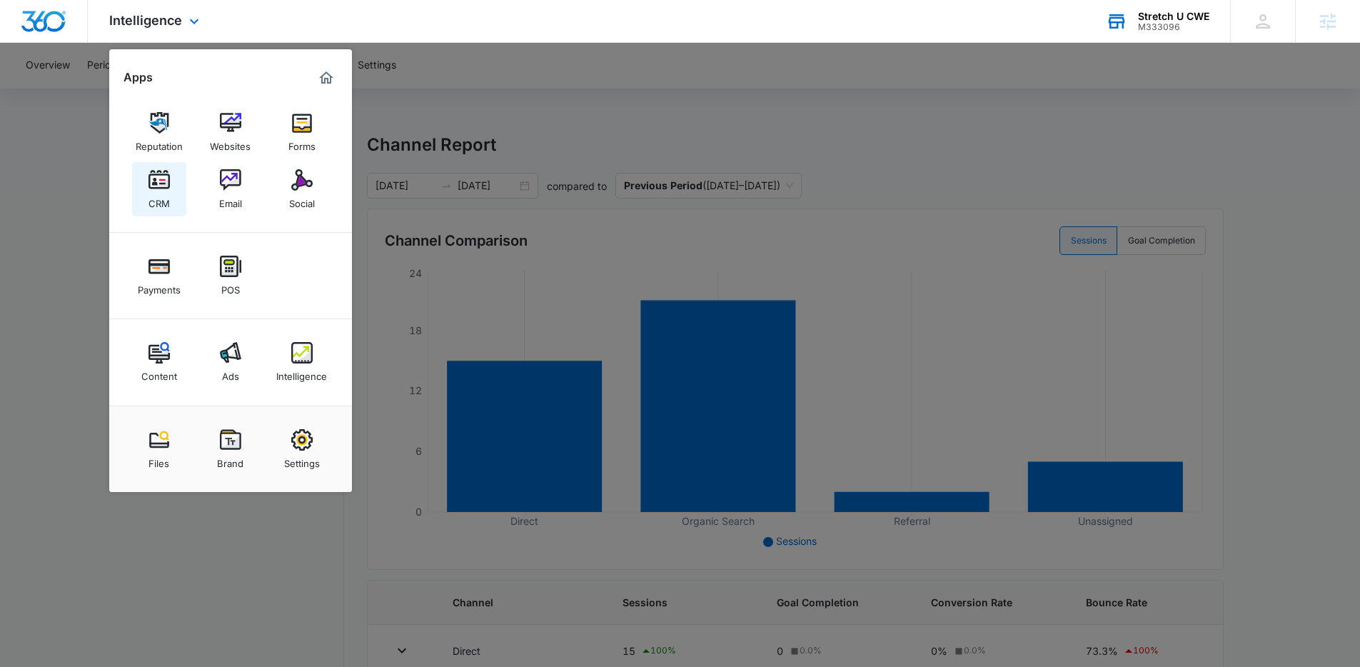
click at [160, 188] on img at bounding box center [158, 179] width 21 height 21
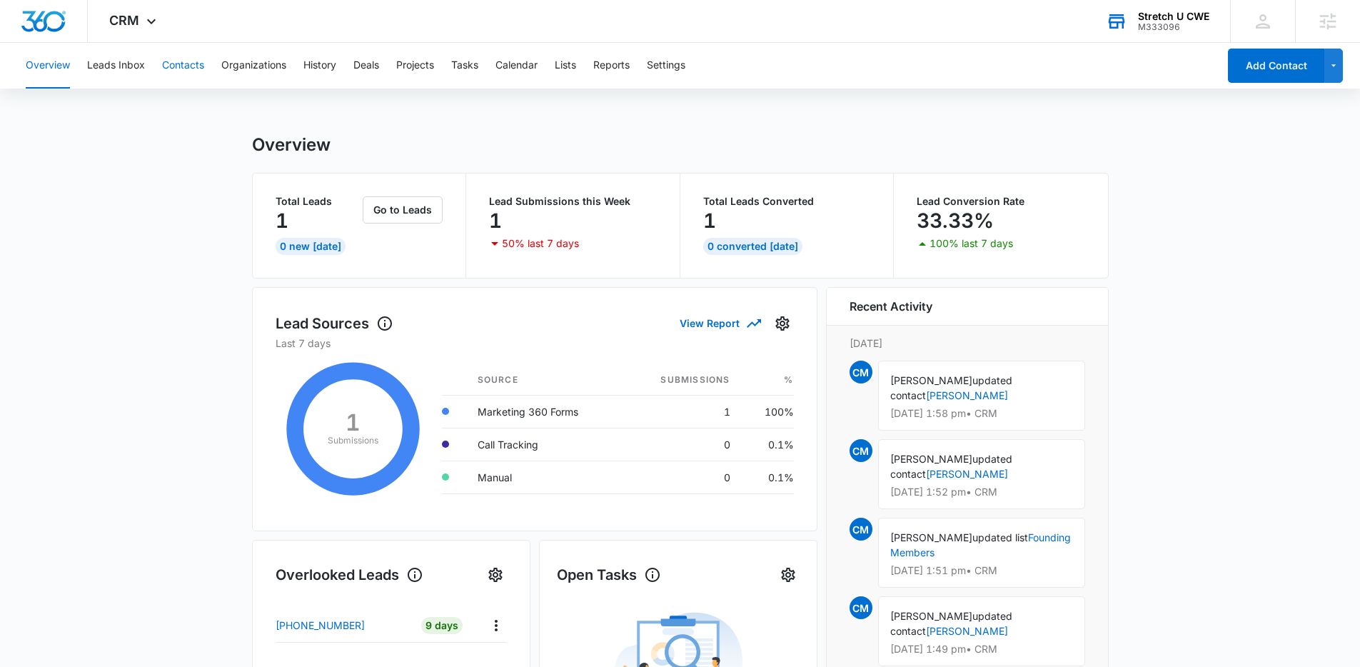
click at [180, 76] on button "Contacts" at bounding box center [183, 66] width 42 height 46
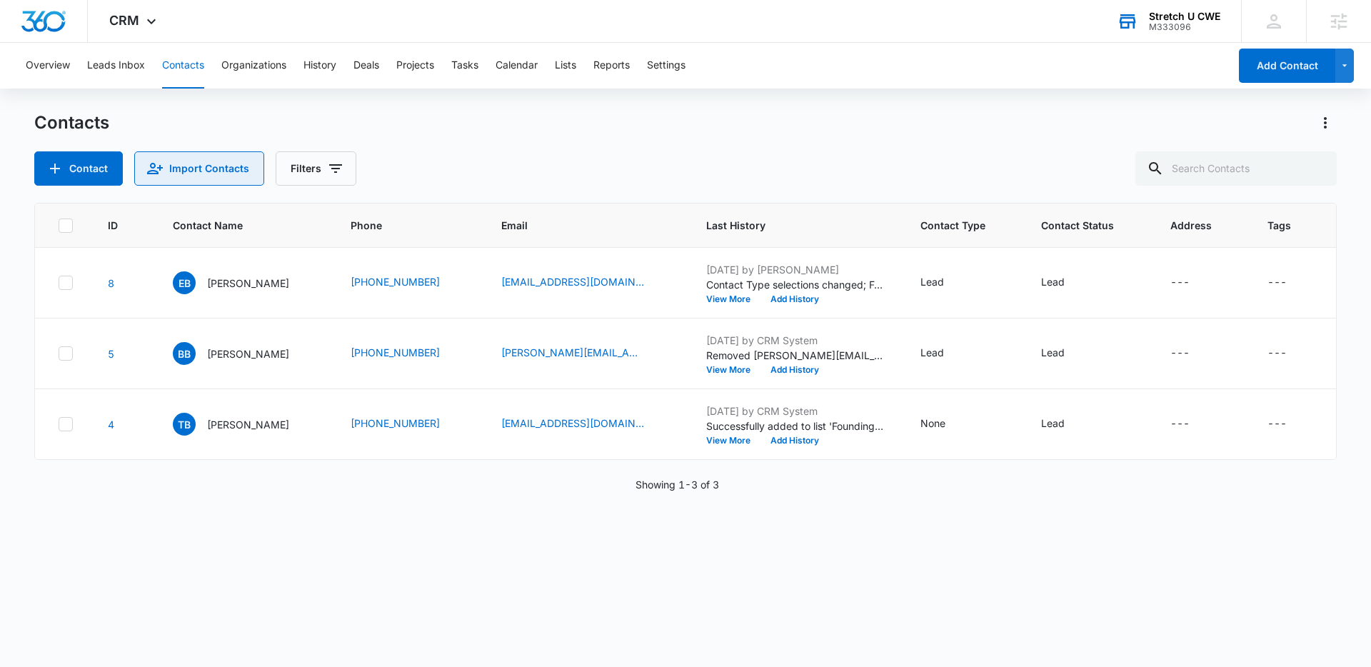
click at [147, 176] on icon "Import Contacts" at bounding box center [154, 168] width 17 height 17
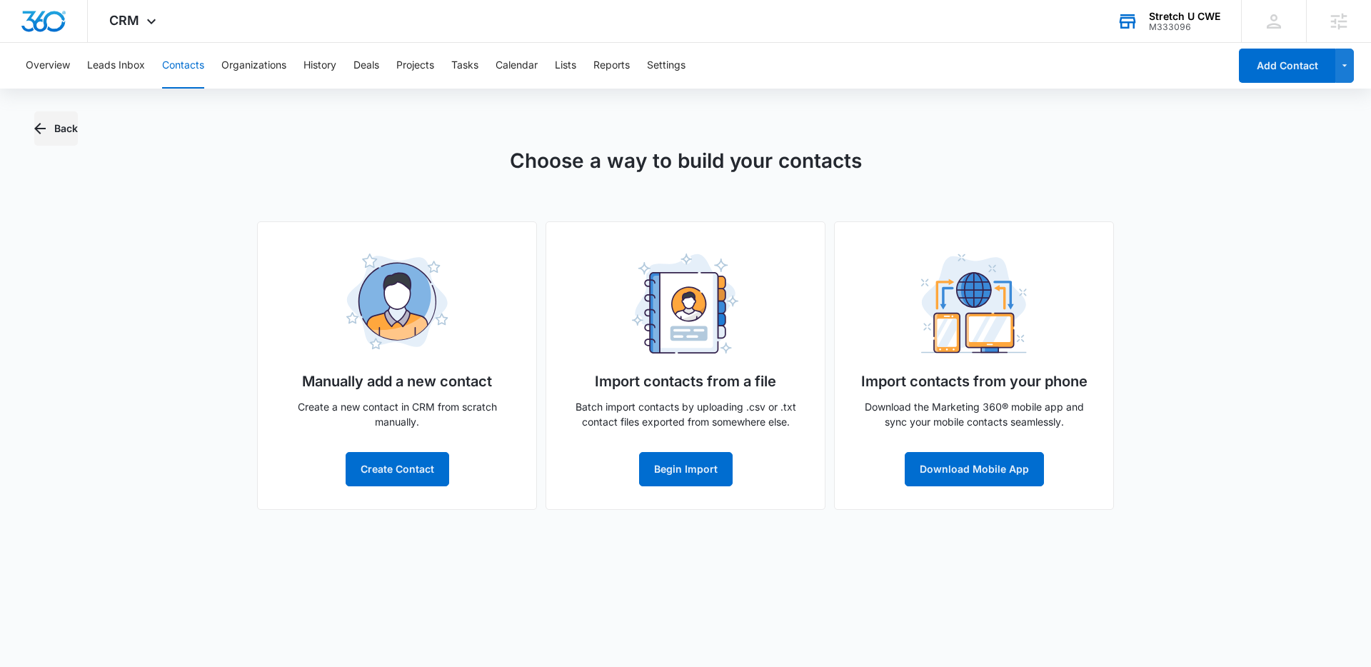
click at [65, 124] on button "Back" at bounding box center [56, 128] width 44 height 34
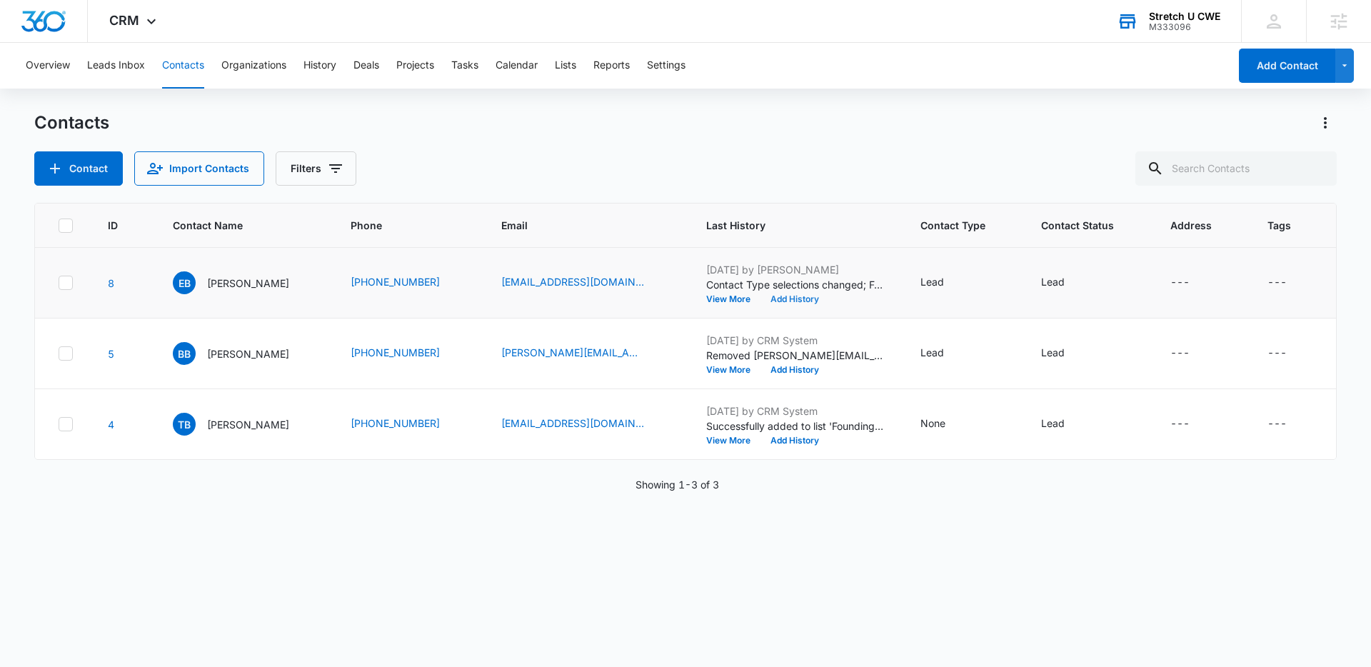
click at [763, 300] on button "Add History" at bounding box center [794, 299] width 69 height 9
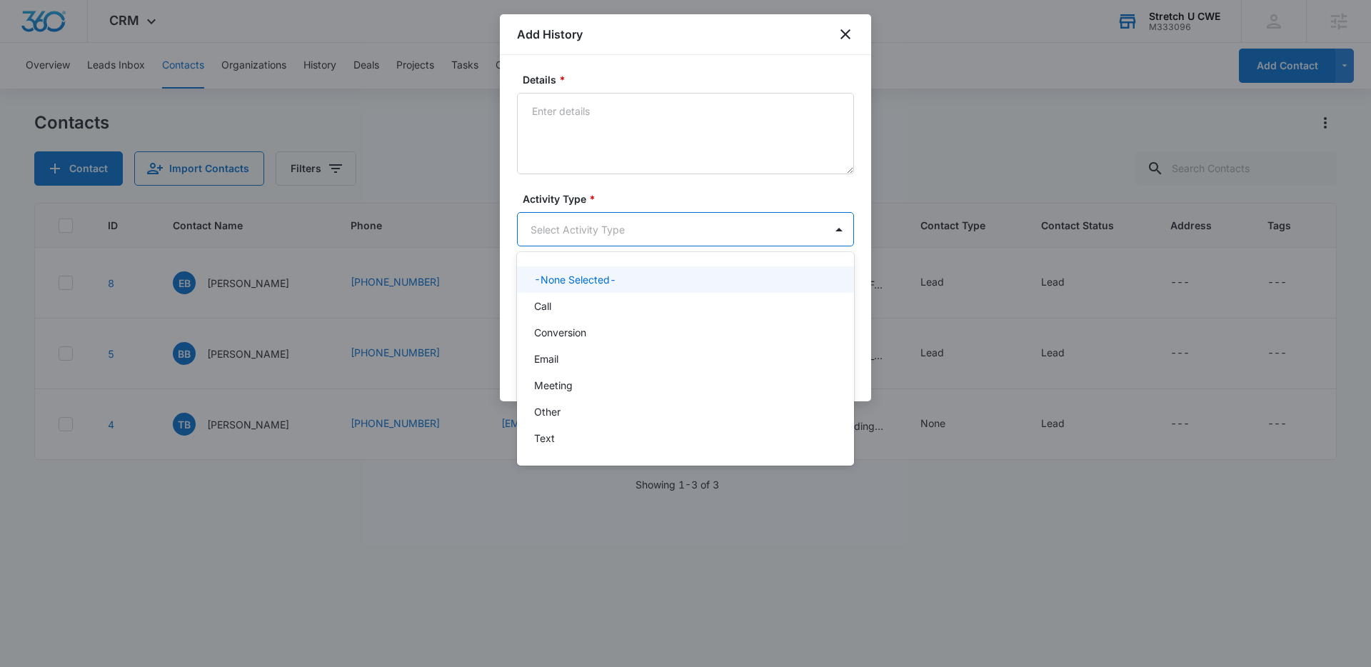
click at [751, 239] on body "CRM Apps Reputation Websites Forms CRM Email Social Payments POS Content Ads In…" at bounding box center [685, 333] width 1371 height 667
click at [667, 201] on div at bounding box center [685, 333] width 1371 height 667
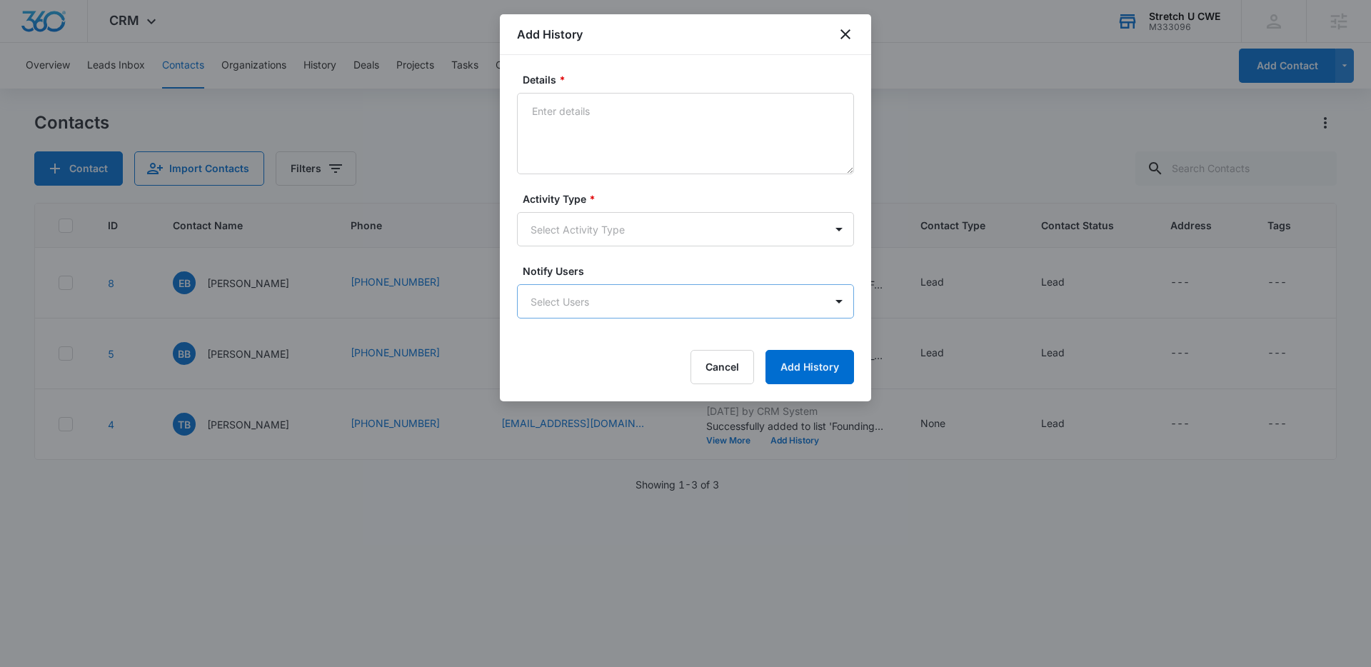
click at [652, 306] on body "CRM Apps Reputation Websites Forms CRM Email Social Payments POS Content Ads In…" at bounding box center [685, 333] width 1371 height 667
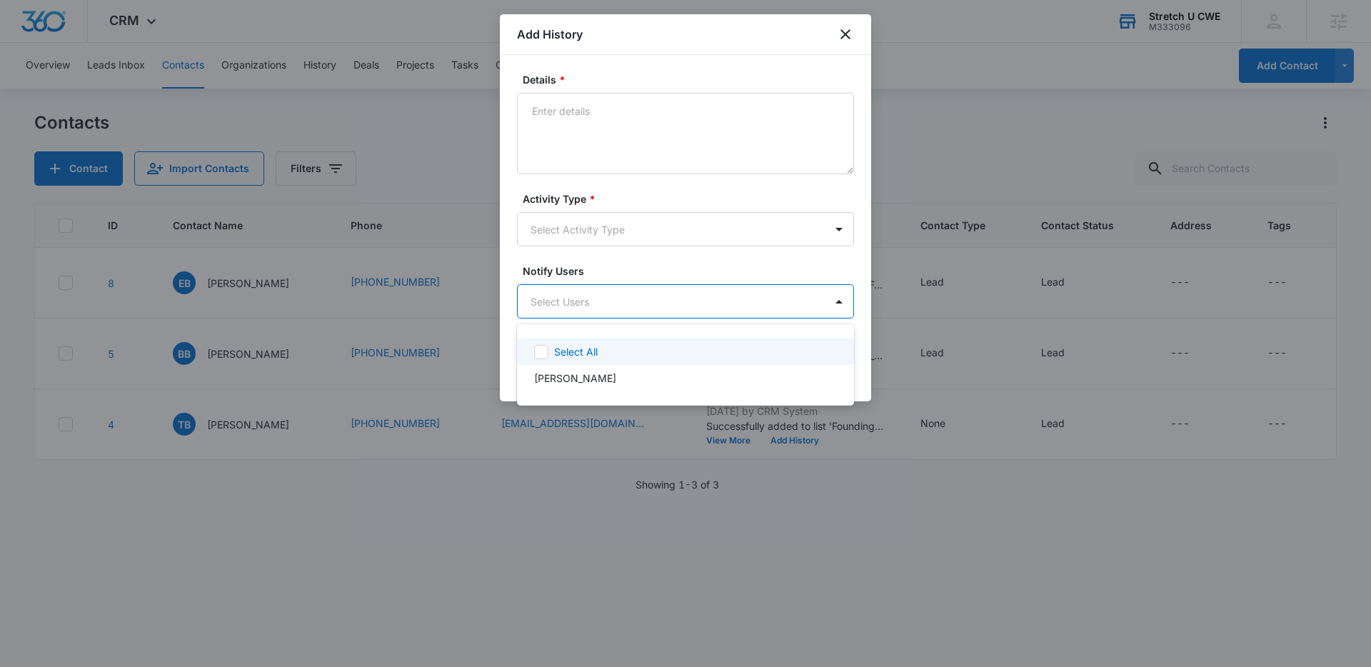
click at [674, 266] on div at bounding box center [685, 333] width 1371 height 667
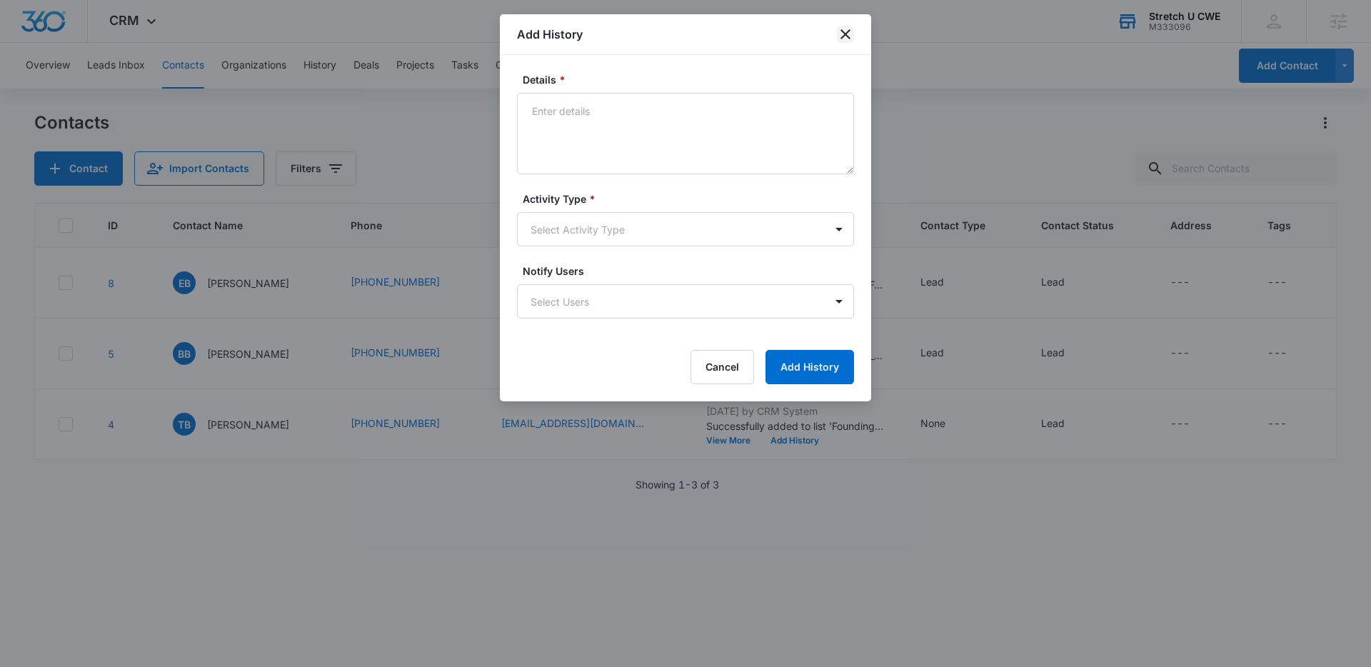
click at [839, 36] on icon "close" at bounding box center [845, 34] width 17 height 17
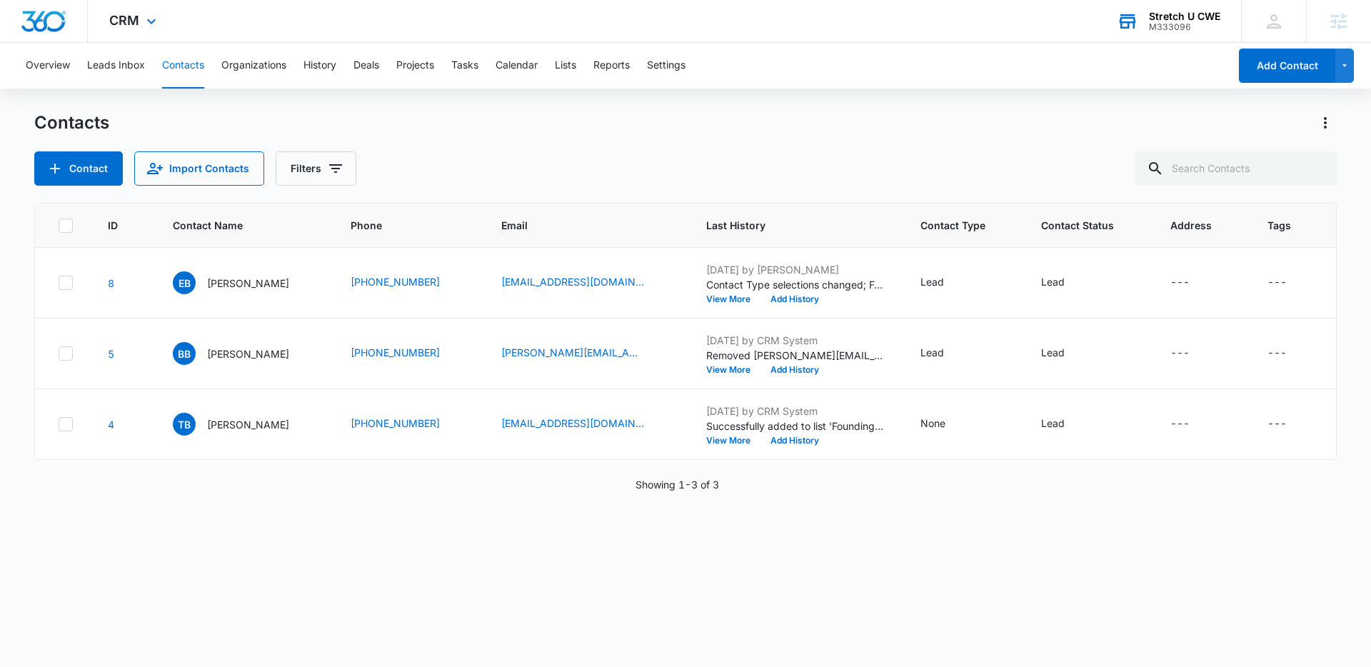
click at [120, 30] on div "CRM Apps Reputation Websites Forms CRM Email Social Payments POS Content Ads In…" at bounding box center [135, 21] width 94 height 42
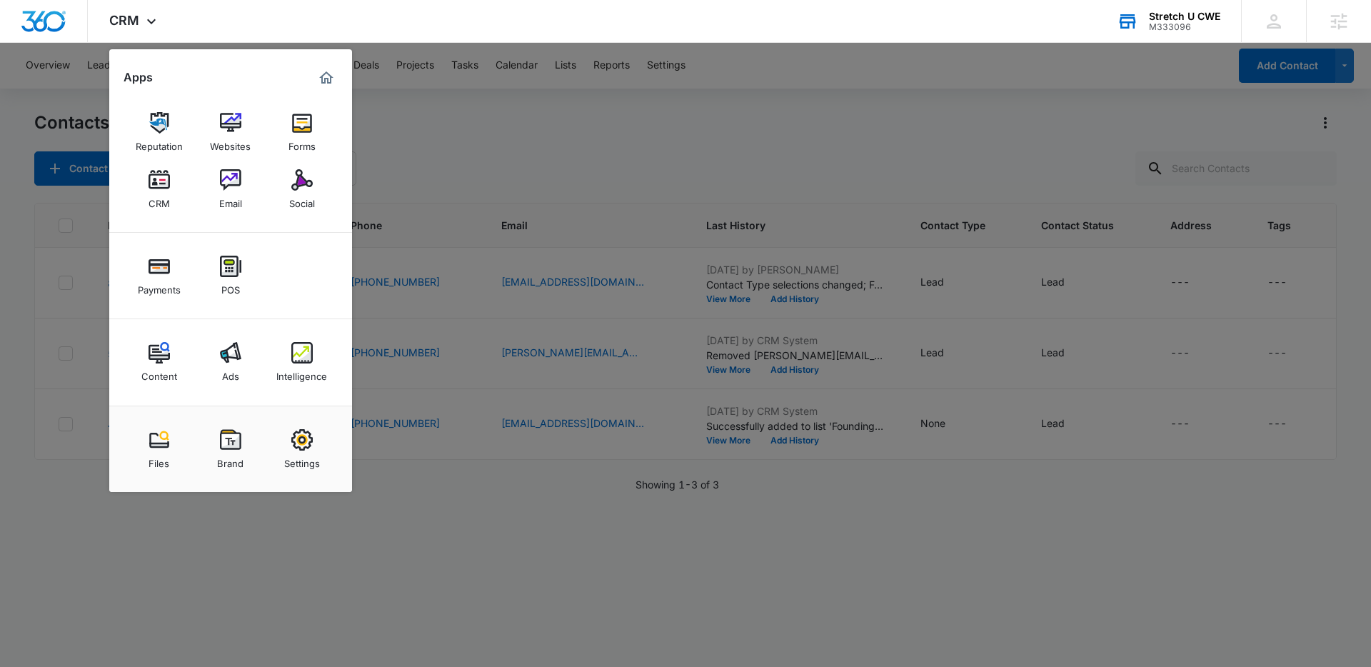
click at [465, 566] on div at bounding box center [685, 333] width 1371 height 667
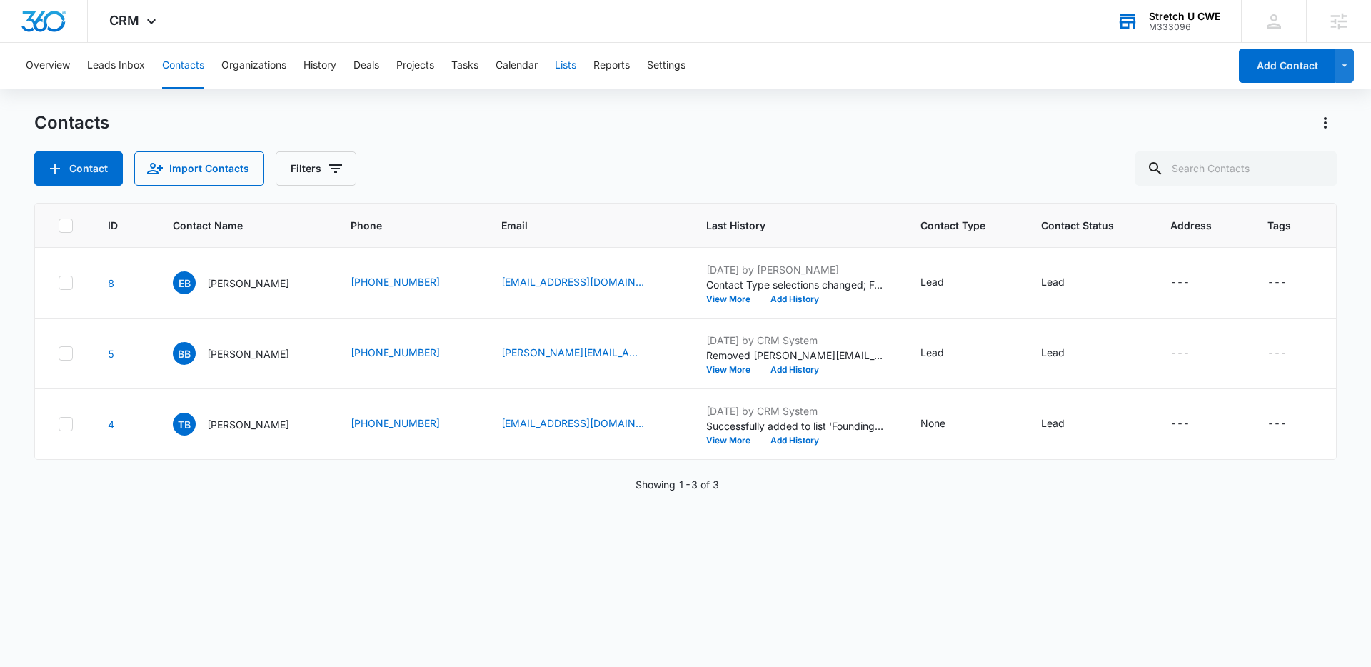
click at [558, 68] on button "Lists" at bounding box center [565, 66] width 21 height 46
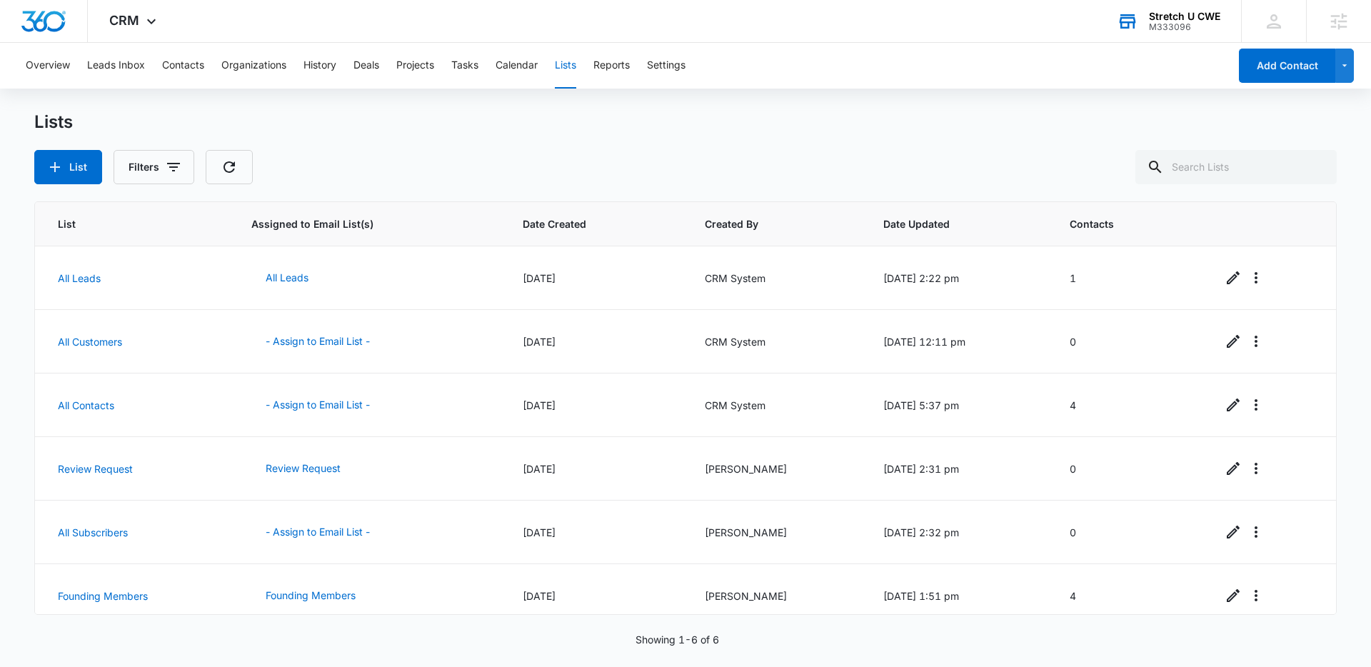
scroll to position [13, 0]
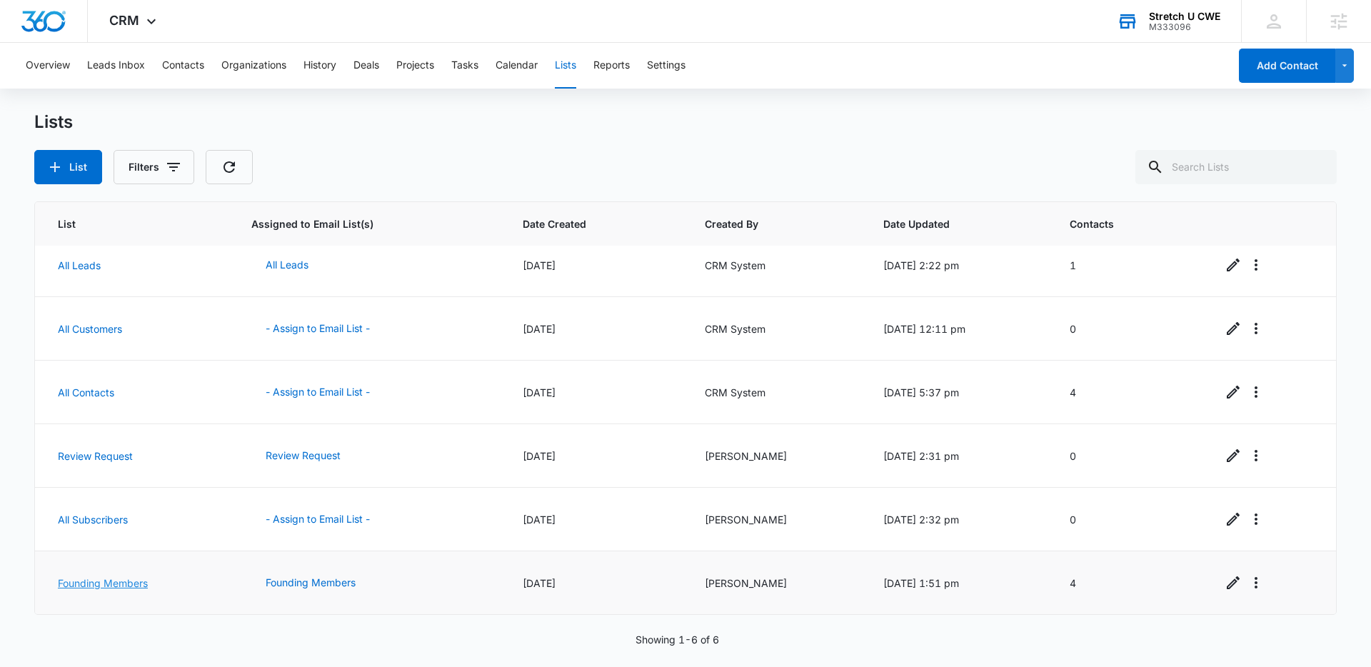
click at [111, 581] on link "Founding Members" at bounding box center [103, 583] width 90 height 12
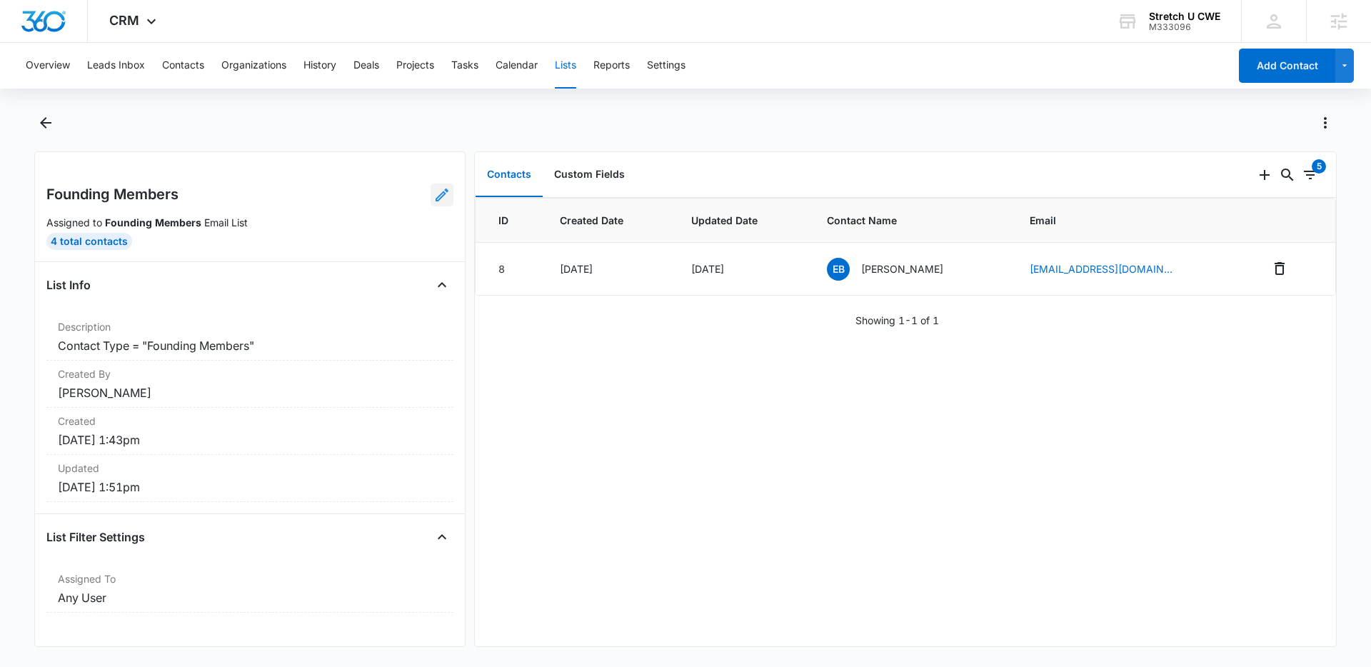
click at [433, 190] on icon at bounding box center [441, 194] width 17 height 17
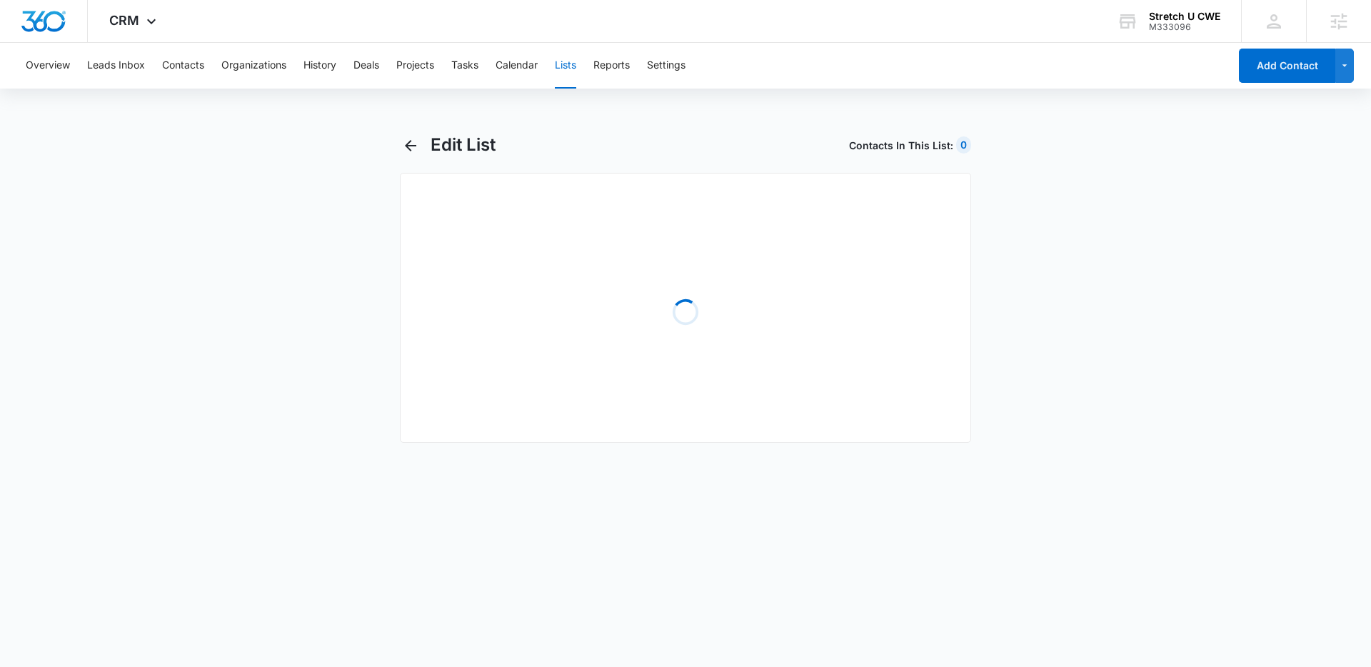
select select "31"
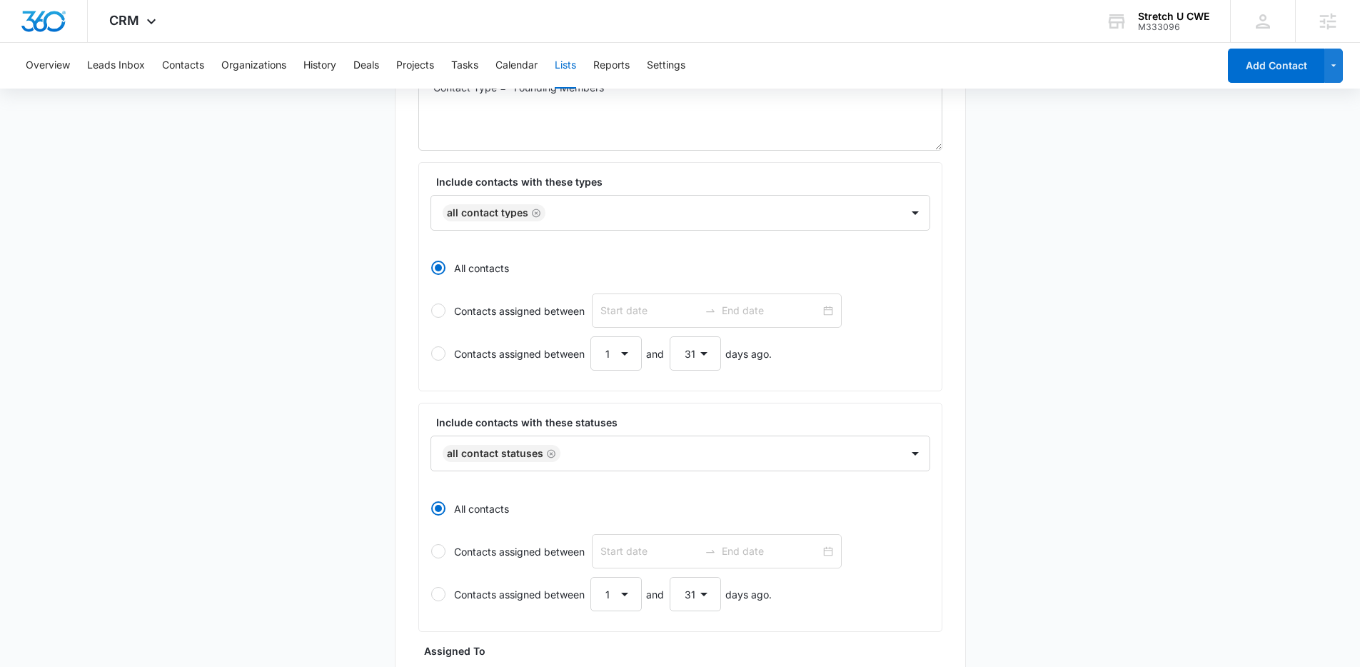
scroll to position [468, 0]
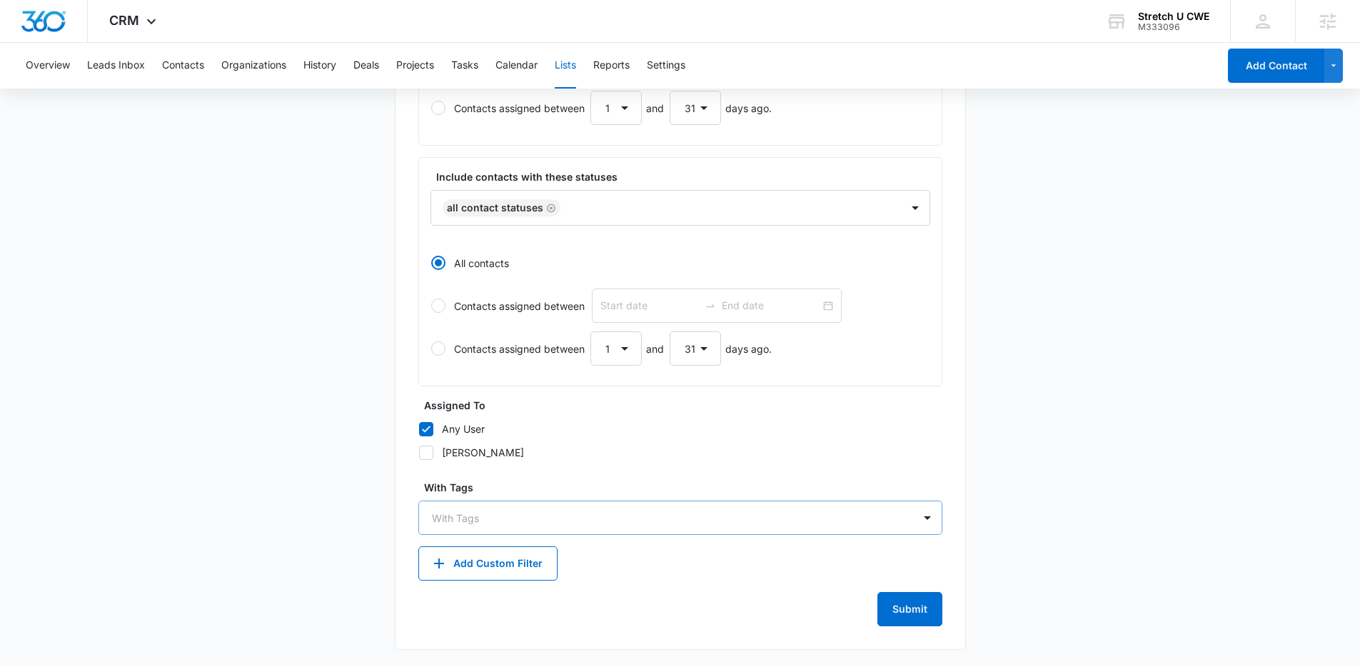
click at [513, 523] on div at bounding box center [672, 518] width 480 height 18
type input "founding"
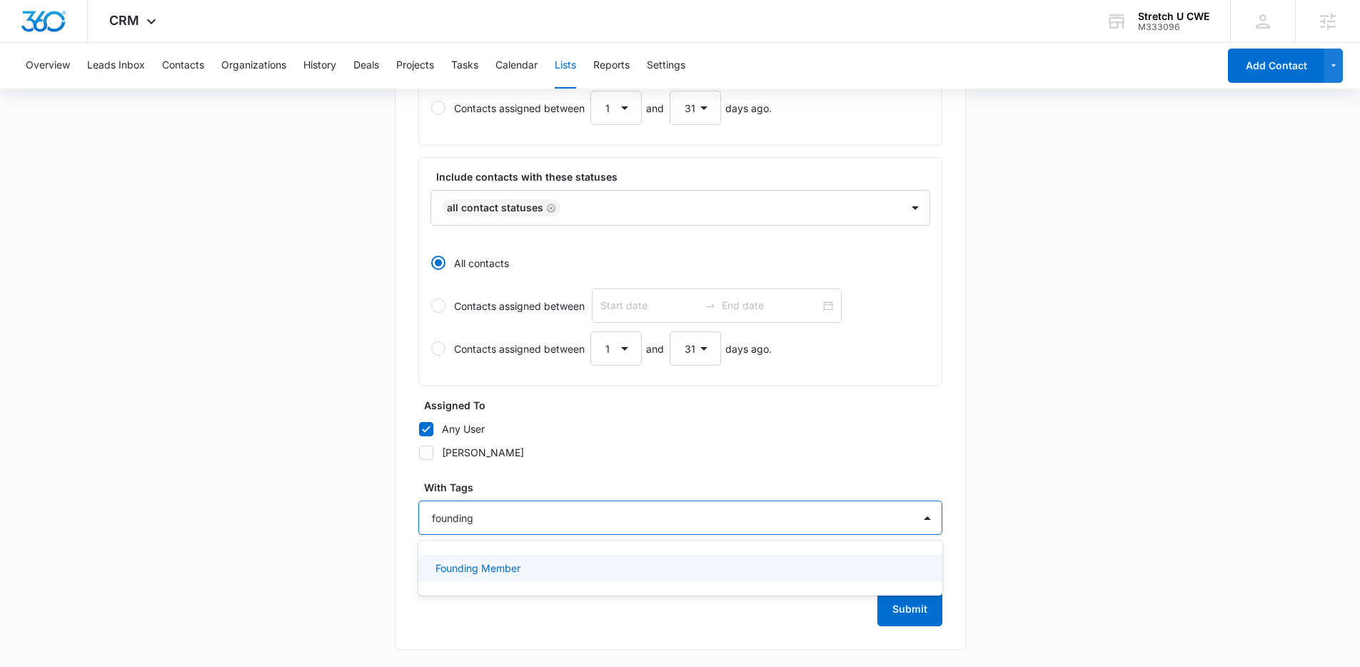
click at [498, 570] on p "Founding Member" at bounding box center [477, 567] width 85 height 15
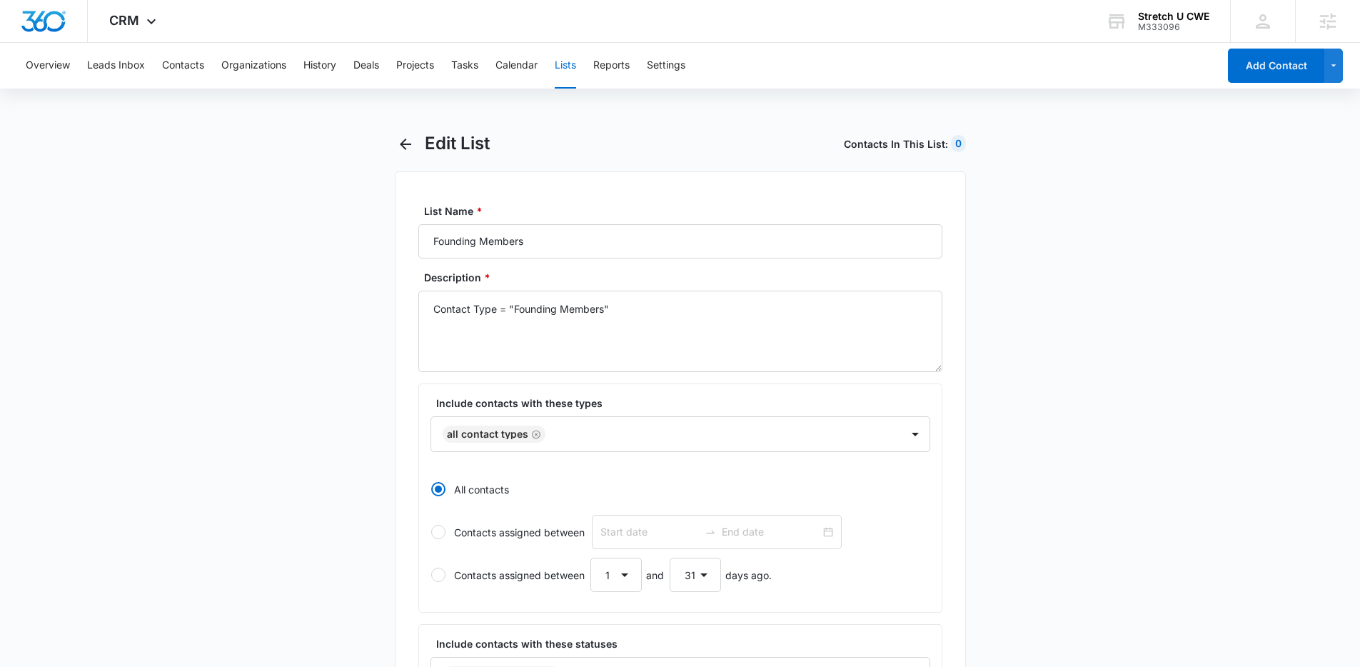
scroll to position [0, 0]
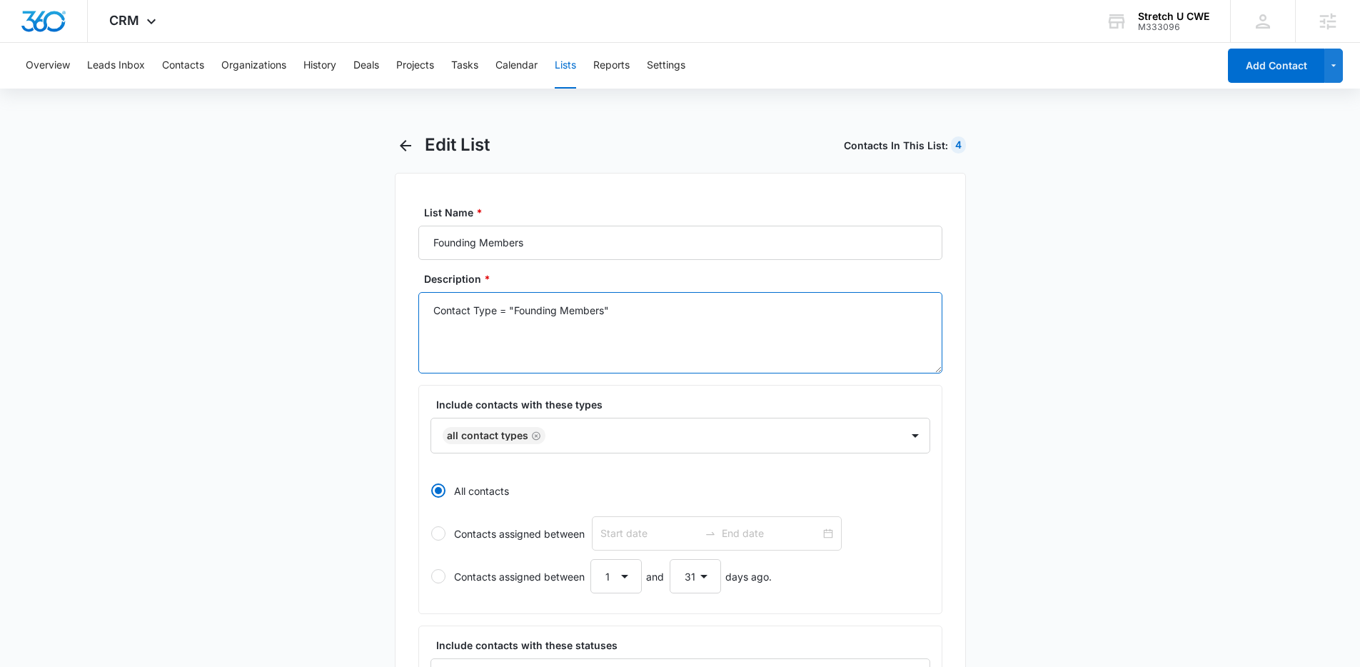
drag, startPoint x: 495, startPoint y: 310, endPoint x: 403, endPoint y: 306, distance: 92.9
click at [403, 306] on div "List Name * Founding Members Description * Contact Type = "Founding Members" In…" at bounding box center [680, 646] width 571 height 947
type textarea "Tag = "Founding Members""
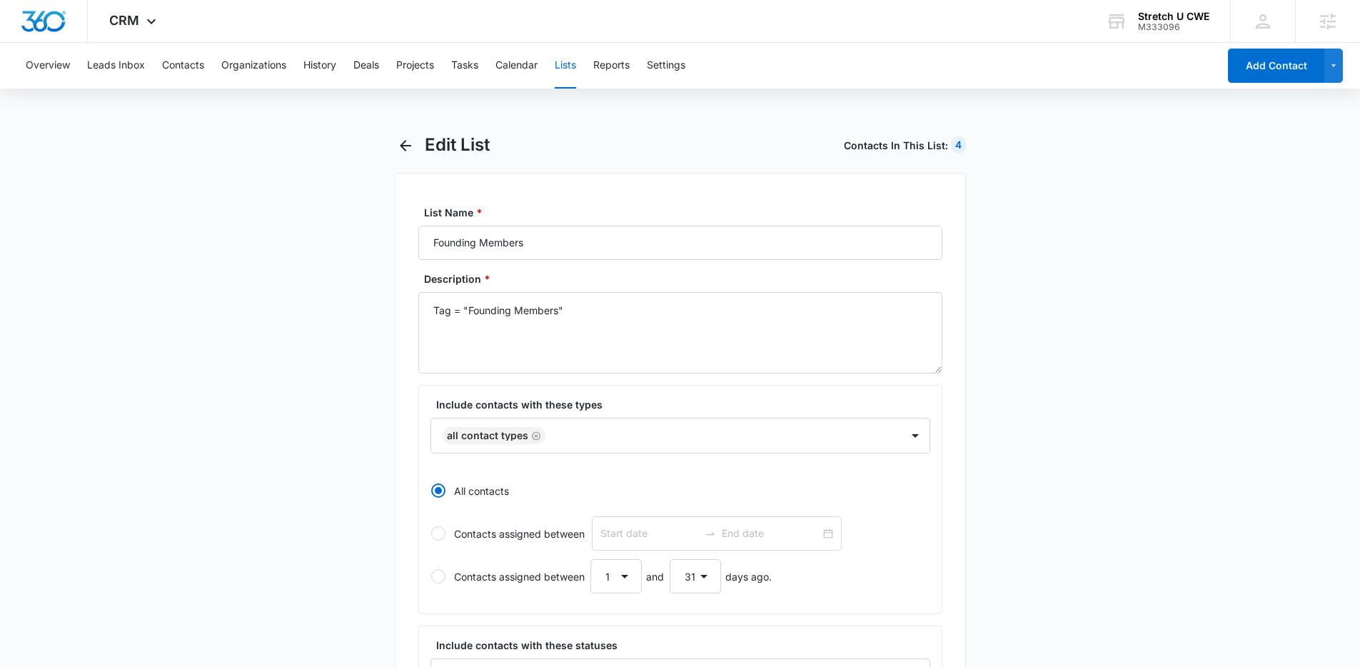
click at [343, 336] on main "Edit List Contacts In This List : 4 List Name * Founding Members Description * …" at bounding box center [680, 635] width 1360 height 1002
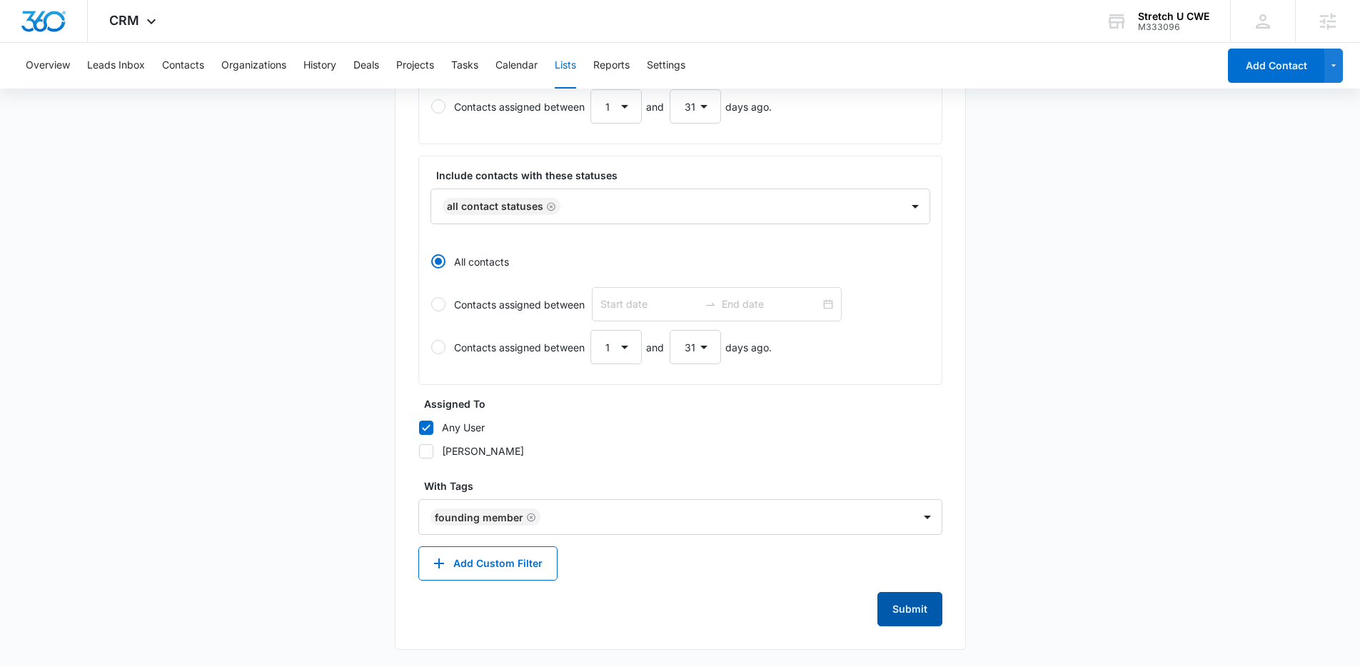
click at [924, 605] on button "Submit" at bounding box center [909, 609] width 65 height 34
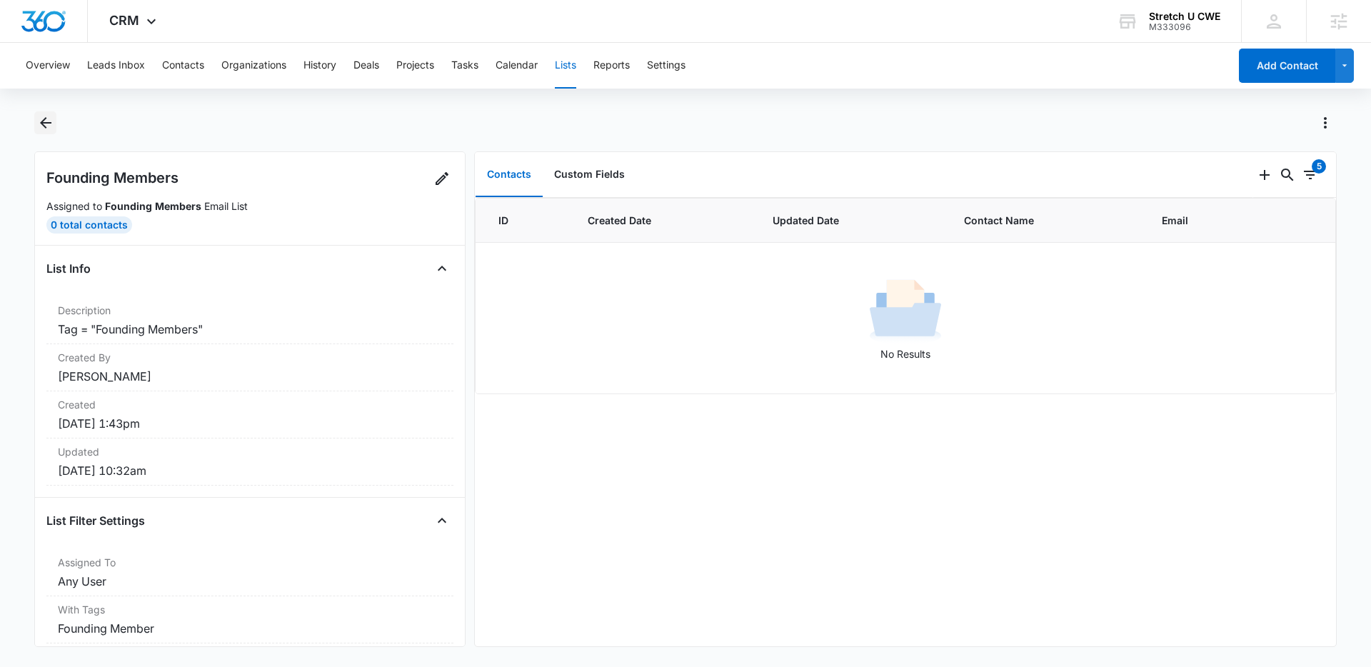
scroll to position [41, 0]
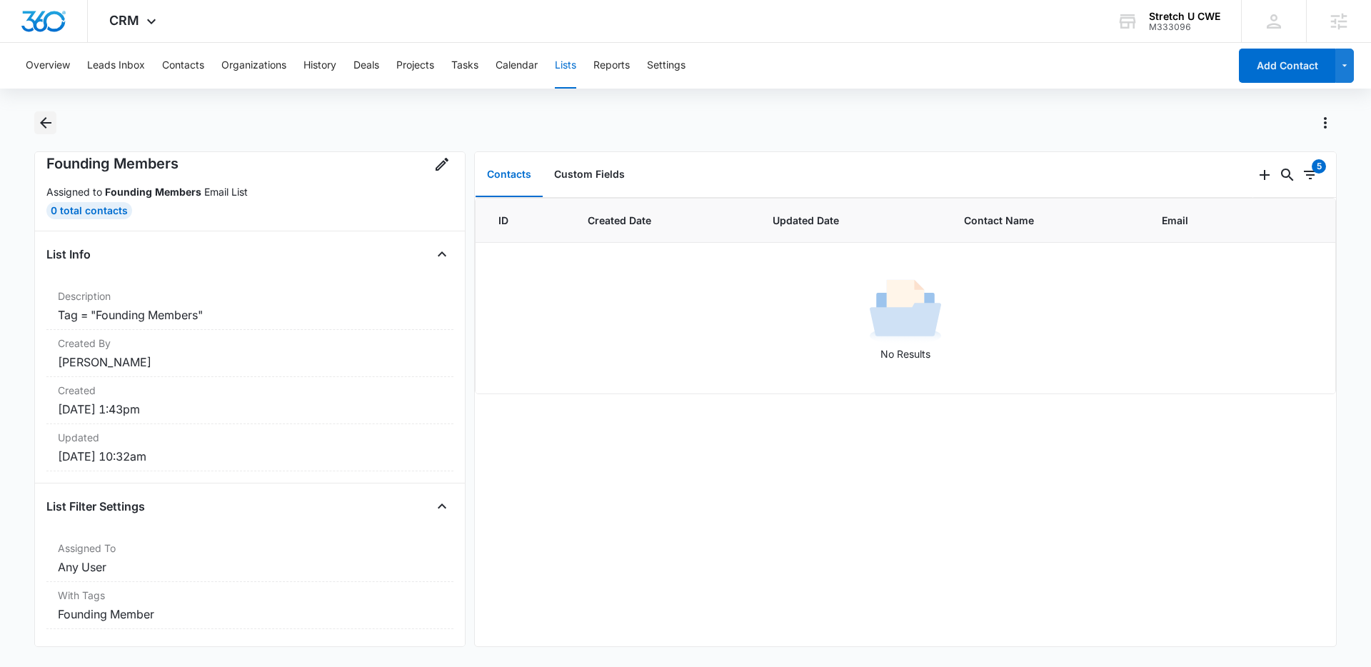
click at [43, 124] on icon "Back" at bounding box center [45, 122] width 11 height 11
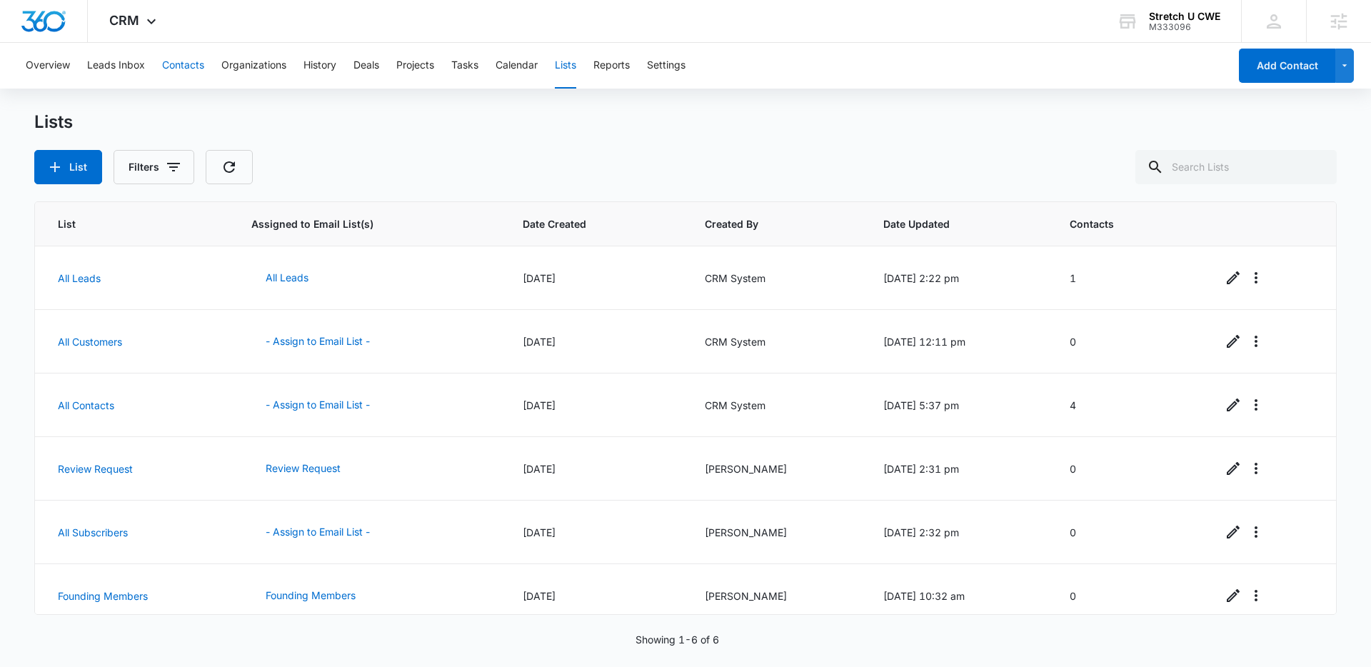
click at [184, 72] on button "Contacts" at bounding box center [183, 66] width 42 height 46
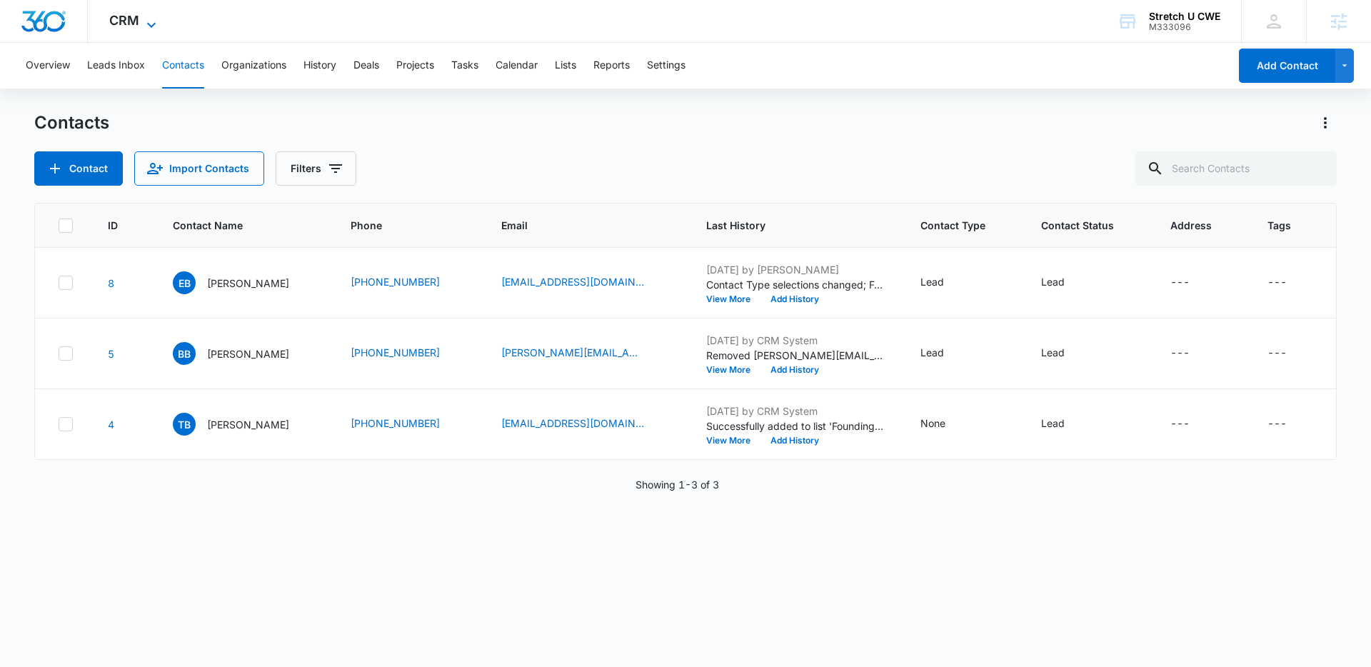
click at [136, 26] on span "CRM" at bounding box center [124, 20] width 30 height 15
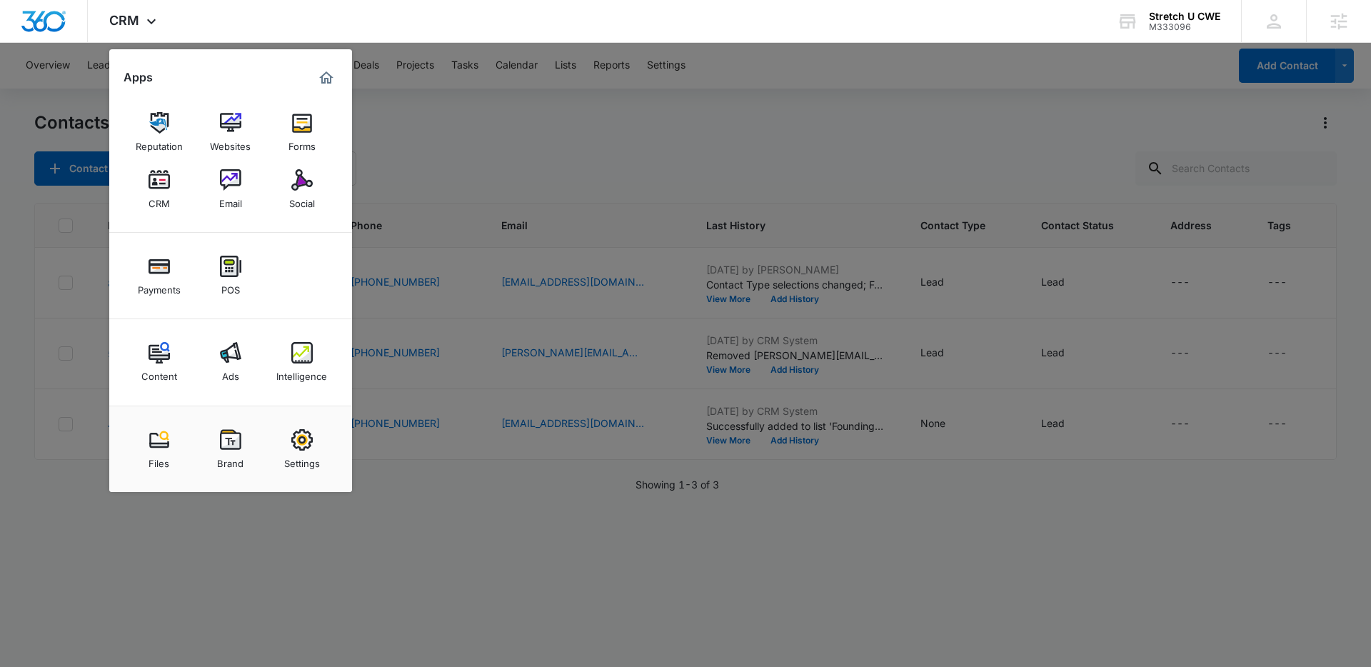
drag, startPoint x: 240, startPoint y: 179, endPoint x: 269, endPoint y: 241, distance: 68.7
click at [240, 179] on img at bounding box center [230, 179] width 21 height 21
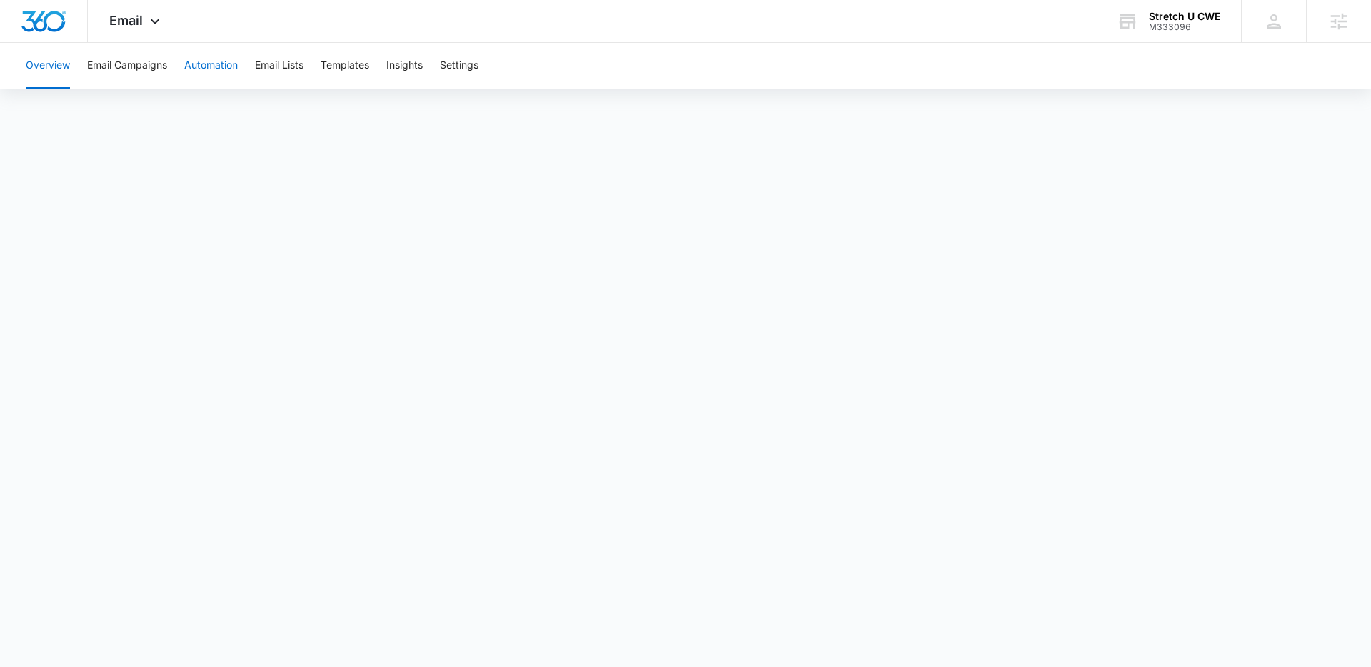
click at [230, 67] on button "Automation" at bounding box center [211, 66] width 54 height 46
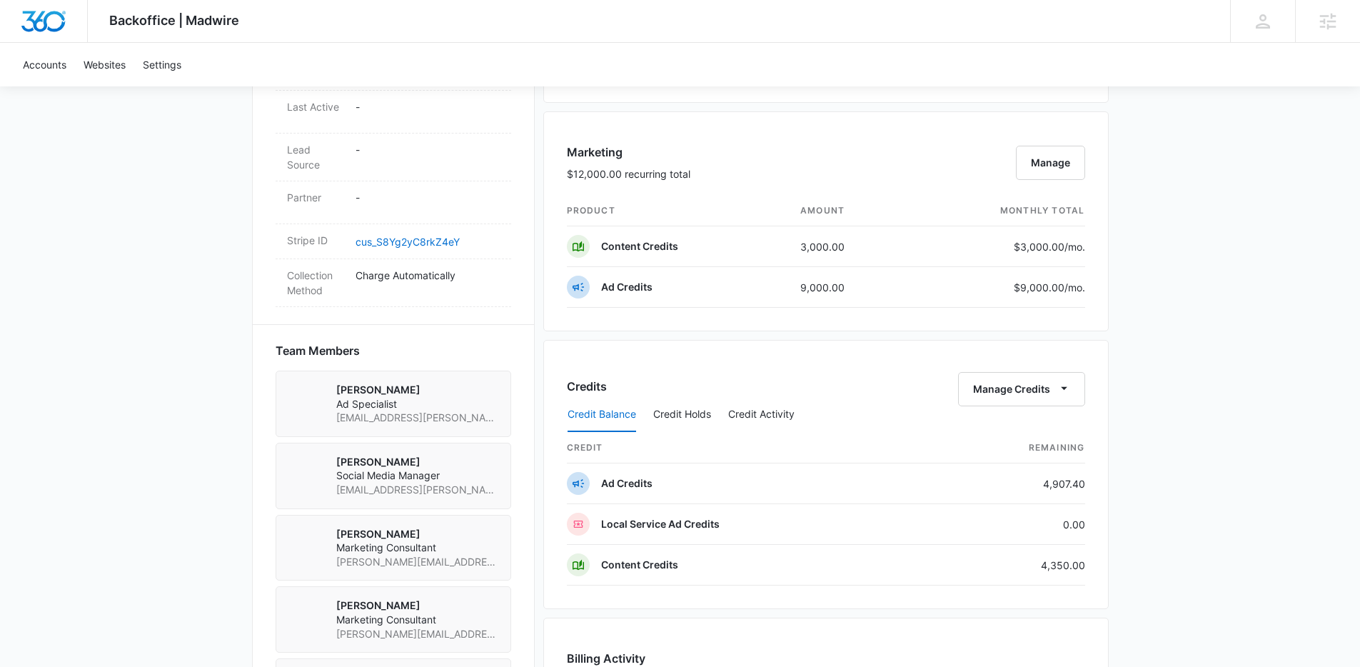
scroll to position [802, 0]
